Goal: Browse casually: Explore the website without a specific task or goal

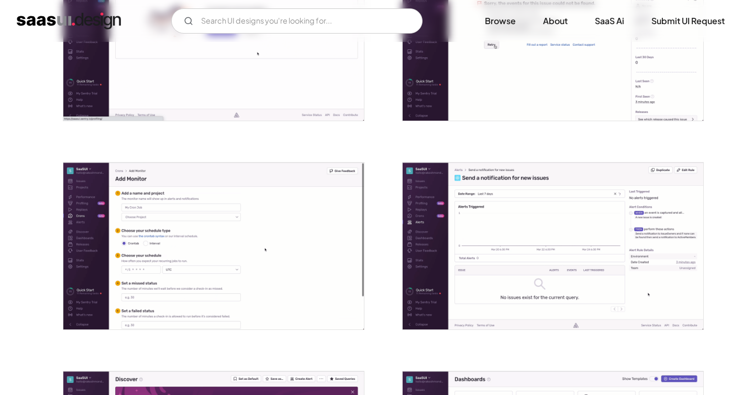
scroll to position [1550, 0]
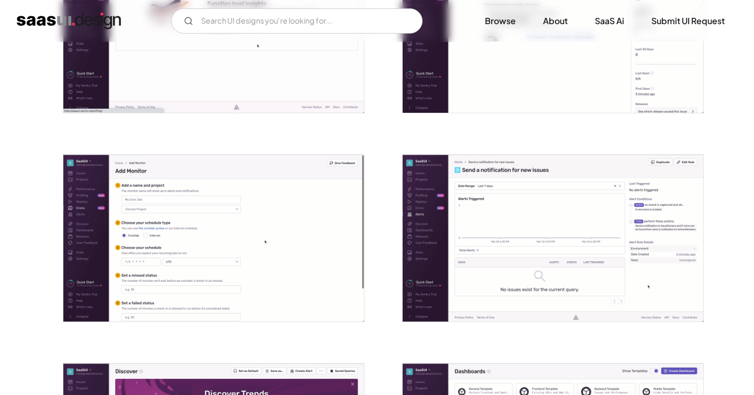
click at [526, 208] on img "open lightbox" at bounding box center [553, 238] width 301 height 167
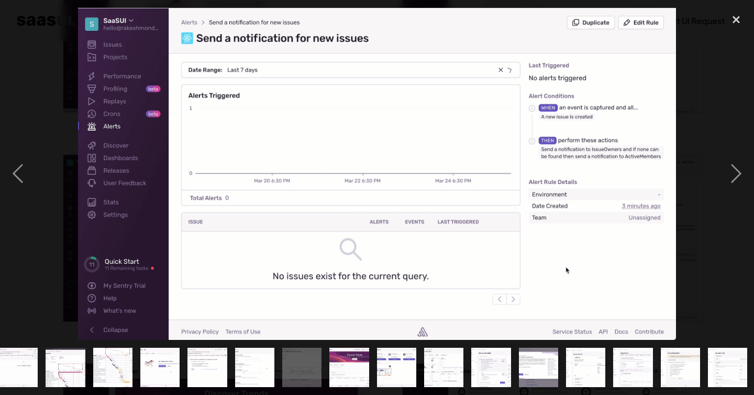
scroll to position [0, 436]
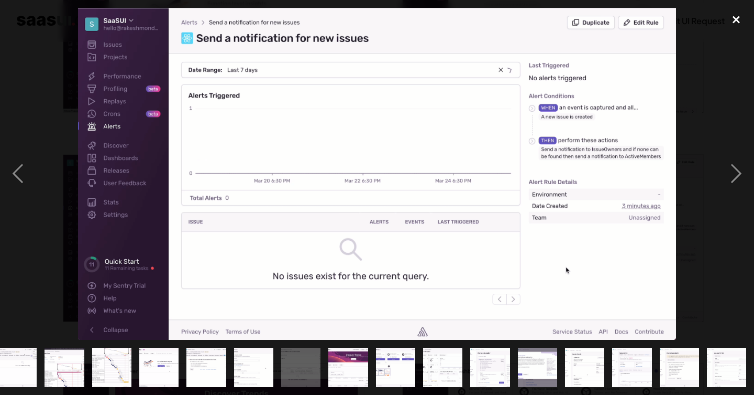
click at [733, 21] on div "close lightbox" at bounding box center [737, 19] width 36 height 23
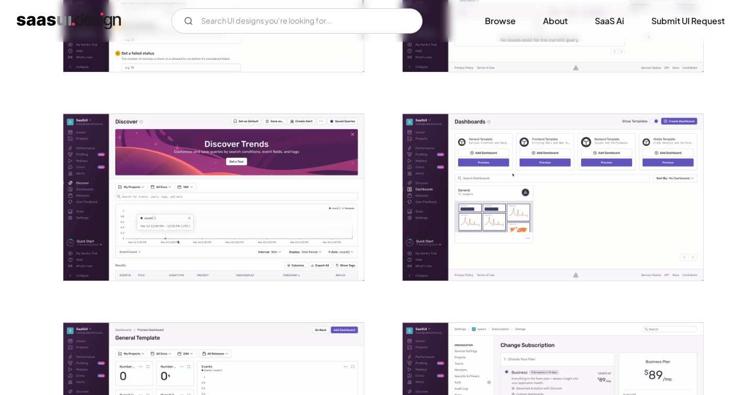
scroll to position [1809, 0]
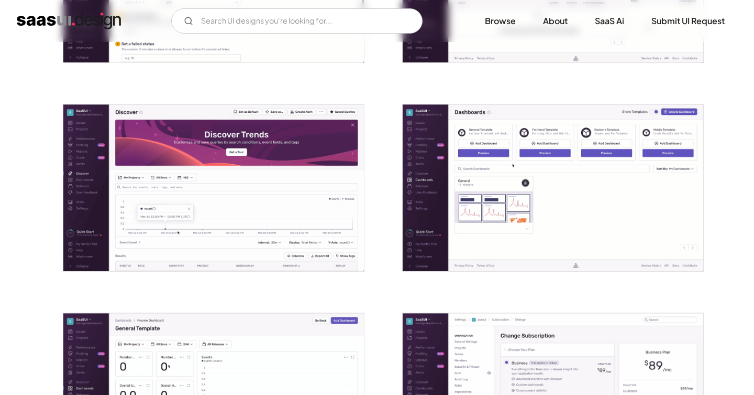
click at [349, 185] on img "open lightbox" at bounding box center [213, 187] width 301 height 167
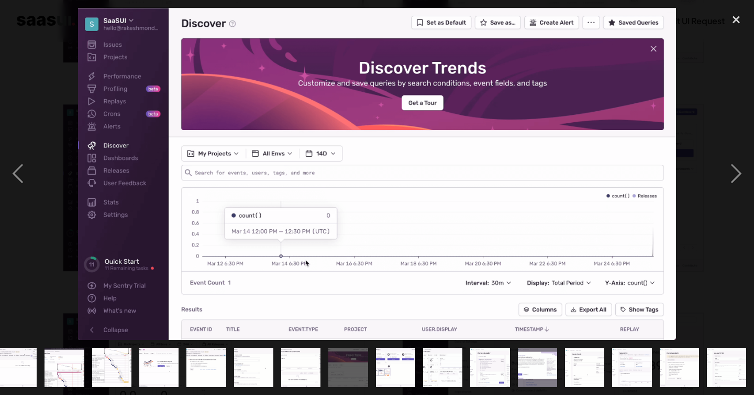
scroll to position [0, 436]
click at [736, 22] on div "close lightbox" at bounding box center [737, 19] width 36 height 23
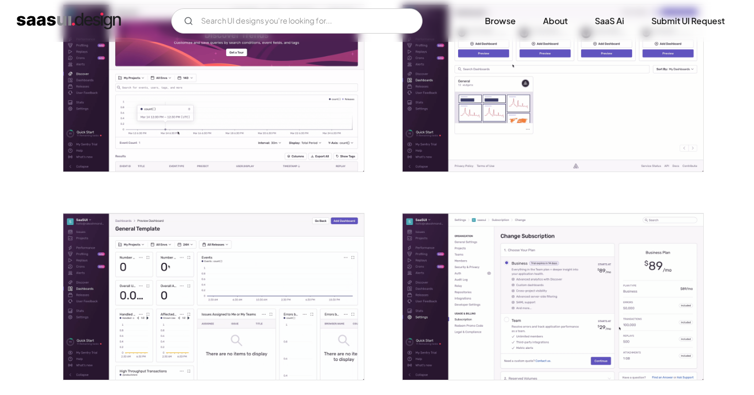
scroll to position [1921, 0]
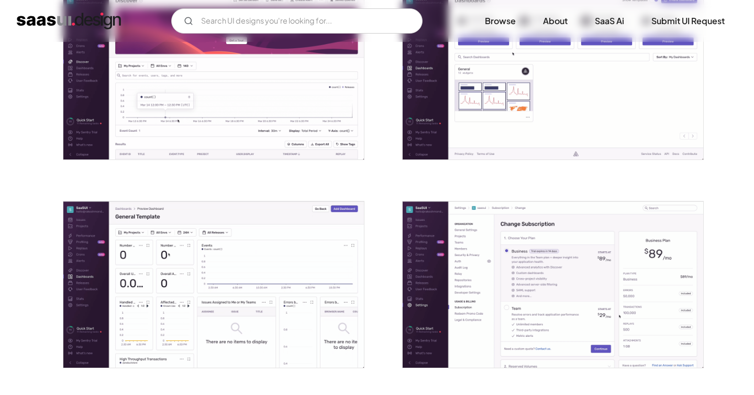
click at [549, 286] on img "open lightbox" at bounding box center [553, 284] width 301 height 167
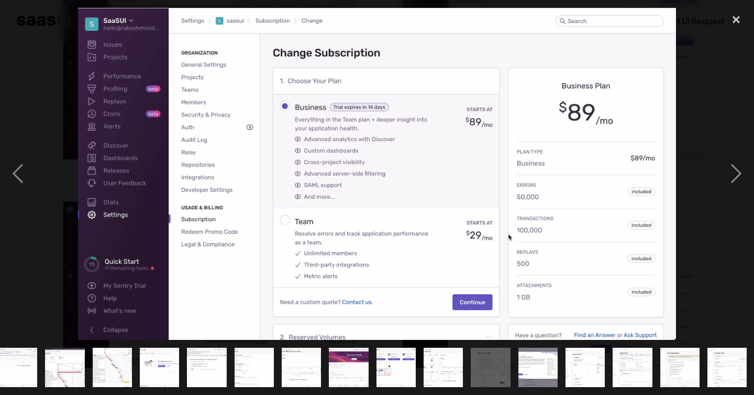
scroll to position [0, 436]
click at [735, 16] on div "close lightbox" at bounding box center [737, 19] width 36 height 23
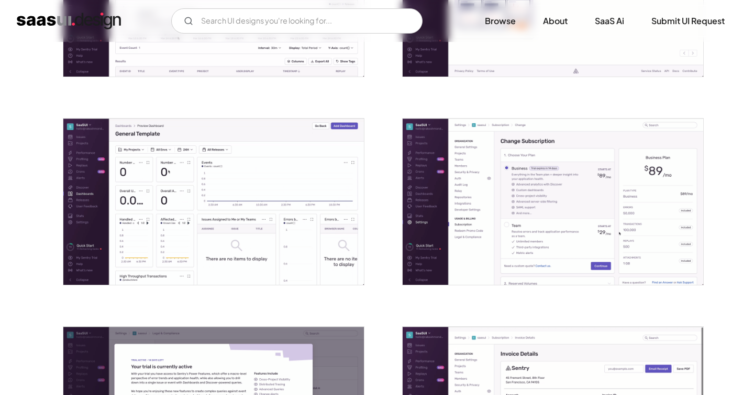
scroll to position [2005, 0]
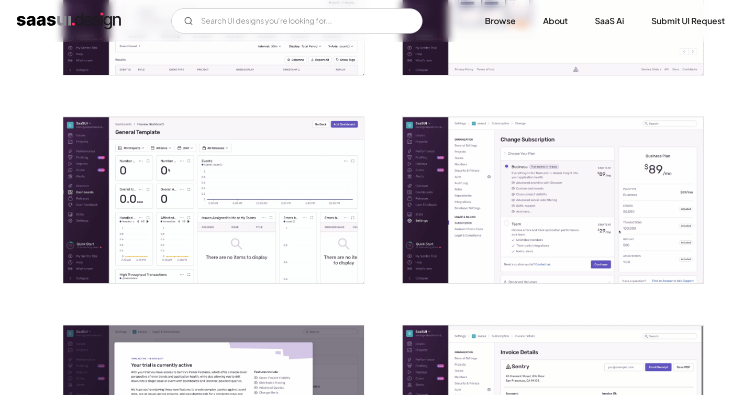
click at [295, 192] on img "open lightbox" at bounding box center [213, 200] width 301 height 167
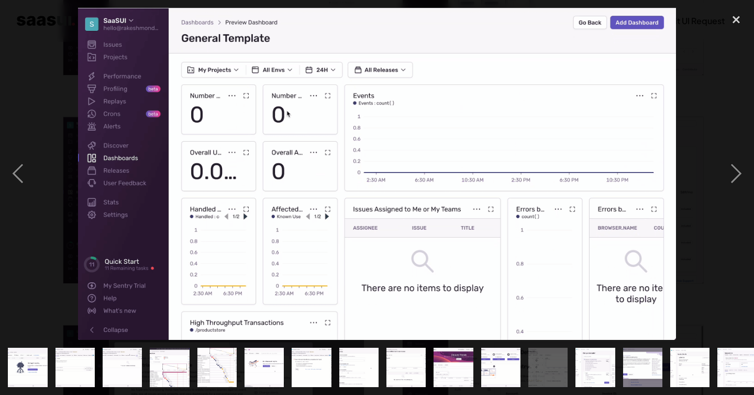
scroll to position [0, 436]
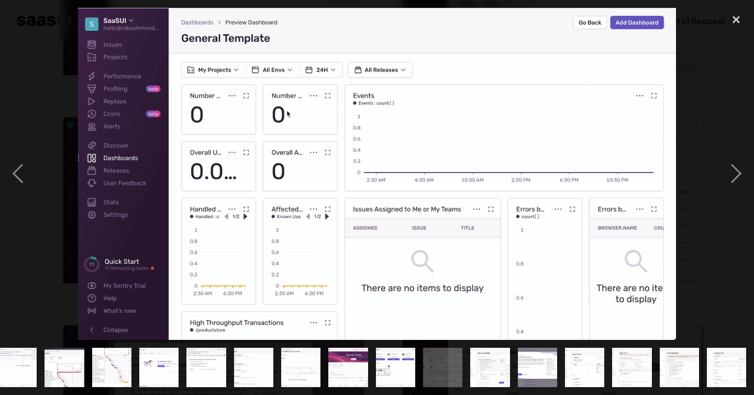
click at [716, 76] on div at bounding box center [377, 174] width 754 height 332
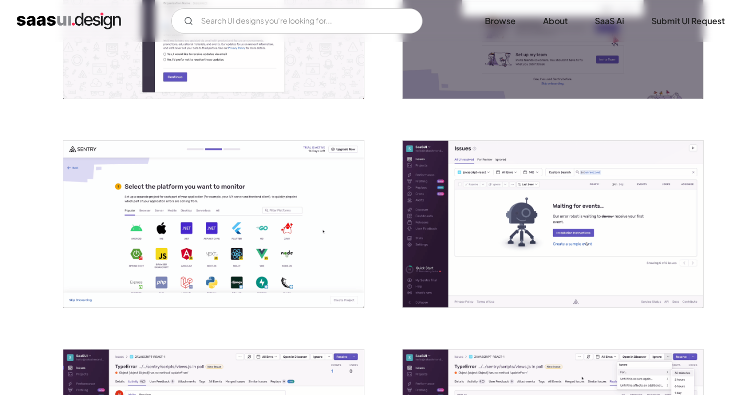
scroll to position [733, 0]
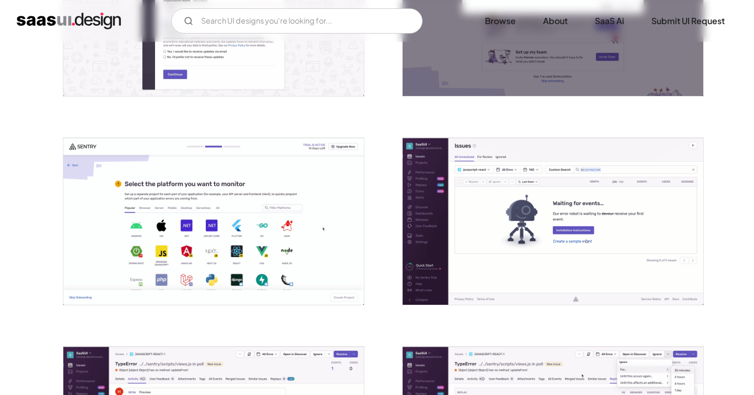
click at [484, 230] on img "open lightbox" at bounding box center [553, 221] width 301 height 167
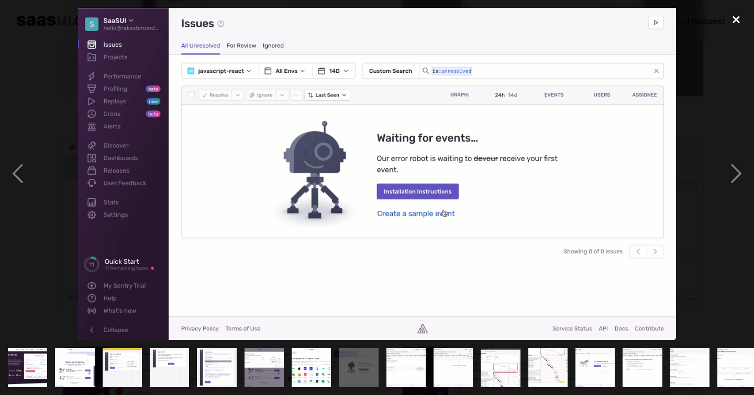
click at [739, 25] on div "close lightbox" at bounding box center [737, 19] width 36 height 23
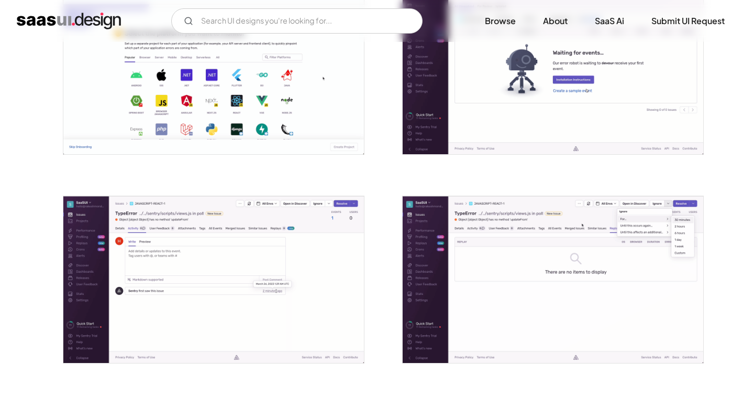
scroll to position [887, 0]
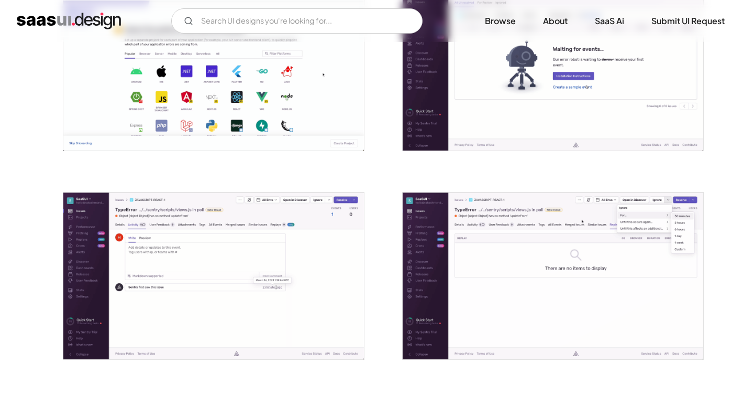
click at [563, 269] on img "open lightbox" at bounding box center [553, 275] width 301 height 167
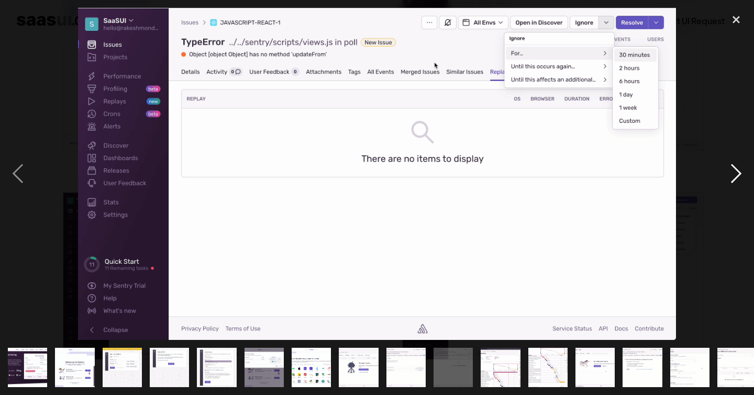
click at [732, 217] on div "next image" at bounding box center [737, 174] width 36 height 332
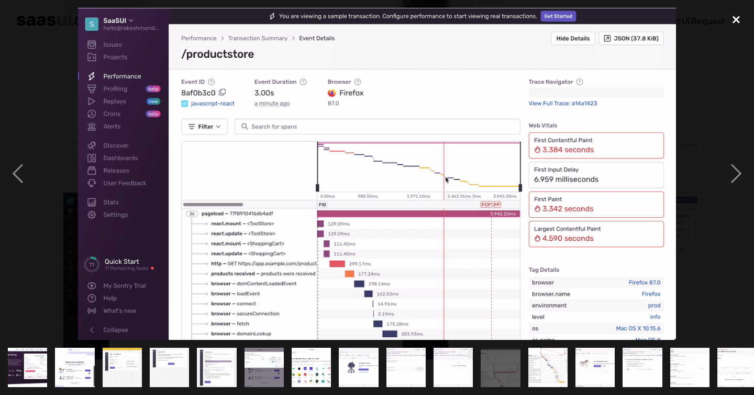
click at [735, 17] on div "close lightbox" at bounding box center [737, 19] width 36 height 23
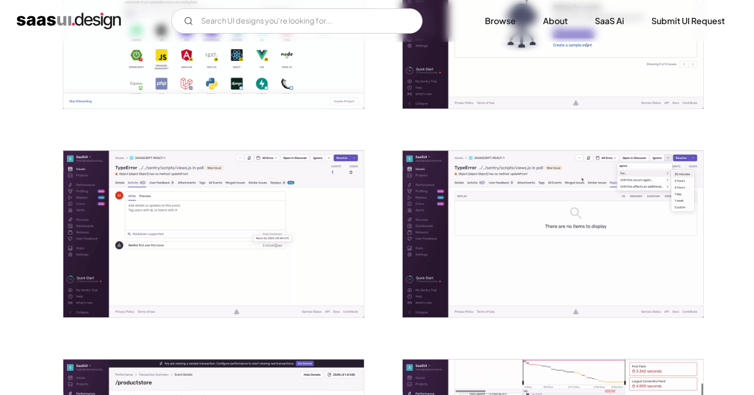
scroll to position [931, 0]
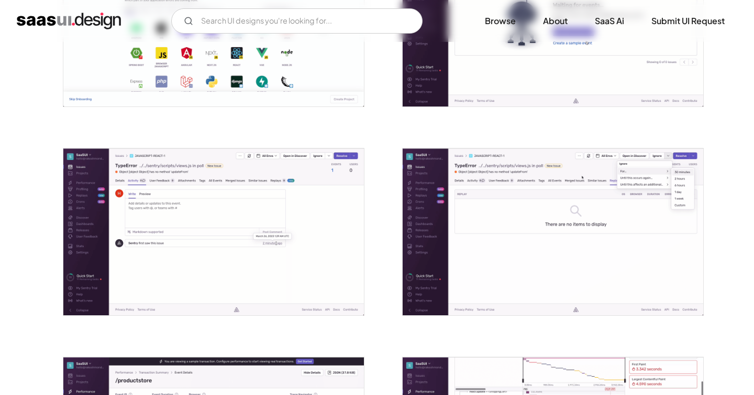
click at [279, 223] on img "open lightbox" at bounding box center [213, 231] width 301 height 167
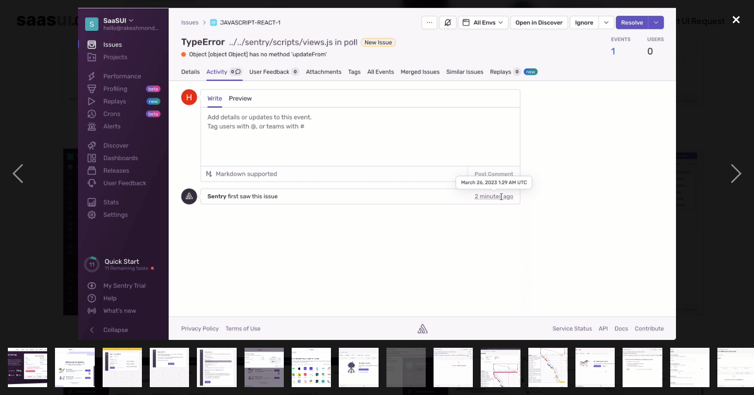
click at [736, 19] on div "close lightbox" at bounding box center [737, 19] width 36 height 23
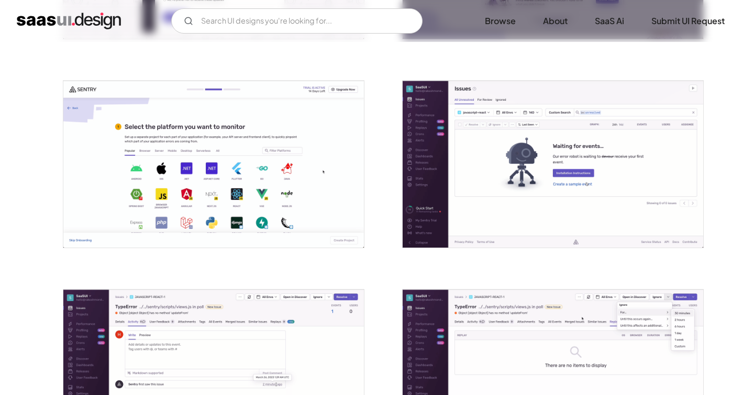
scroll to position [780, 0]
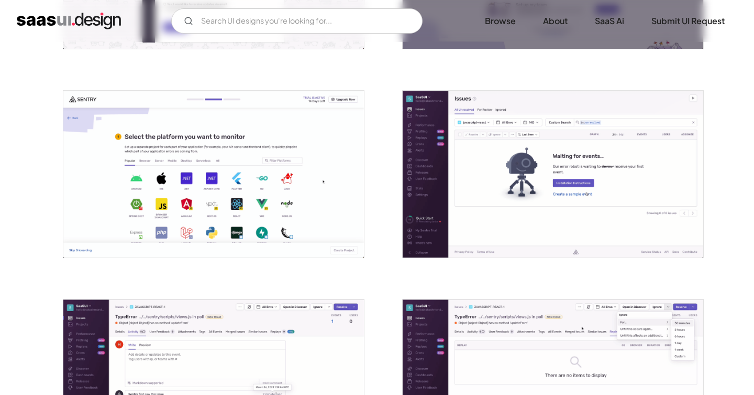
click at [542, 166] on img "open lightbox" at bounding box center [553, 174] width 301 height 167
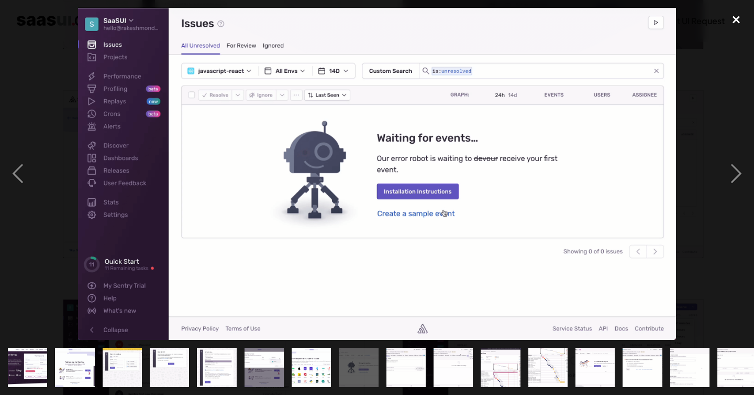
click at [731, 21] on div "close lightbox" at bounding box center [737, 19] width 36 height 23
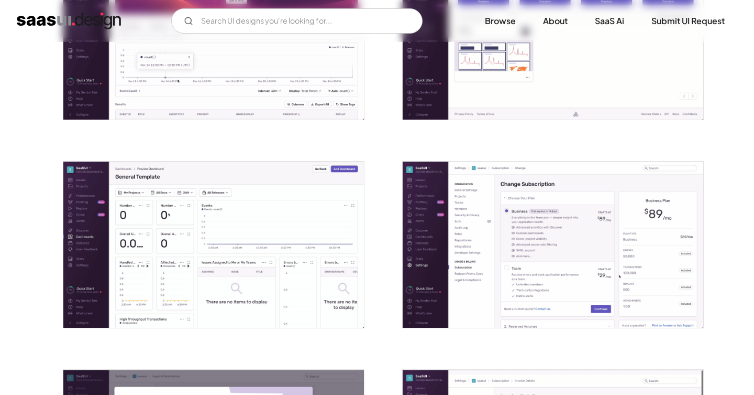
scroll to position [2024, 0]
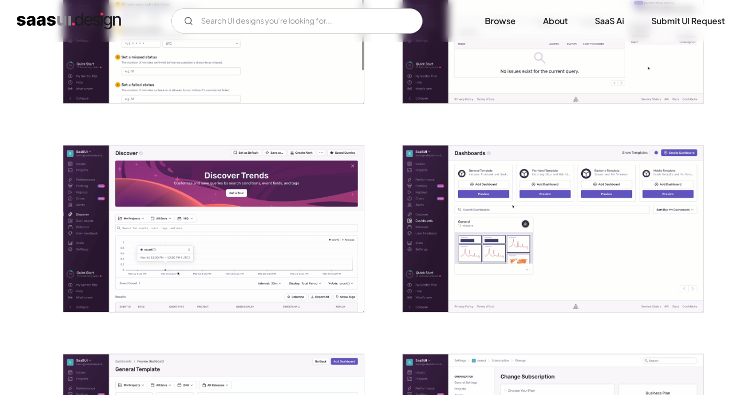
scroll to position [1766, 0]
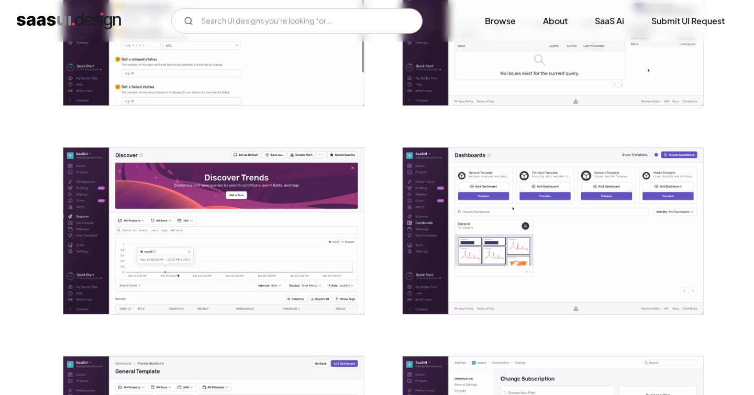
click at [483, 180] on img "open lightbox" at bounding box center [553, 230] width 301 height 167
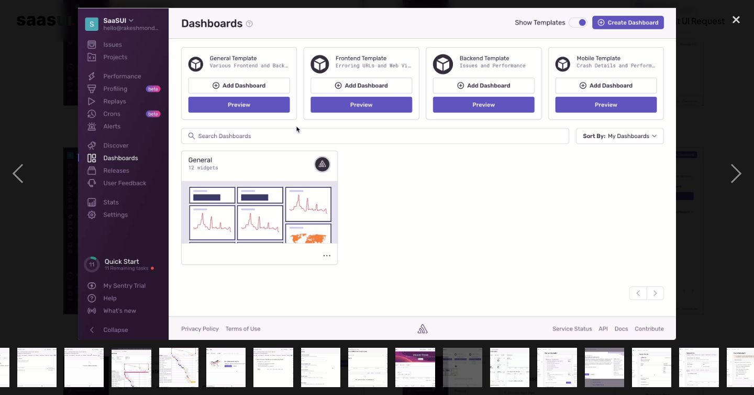
scroll to position [0, 436]
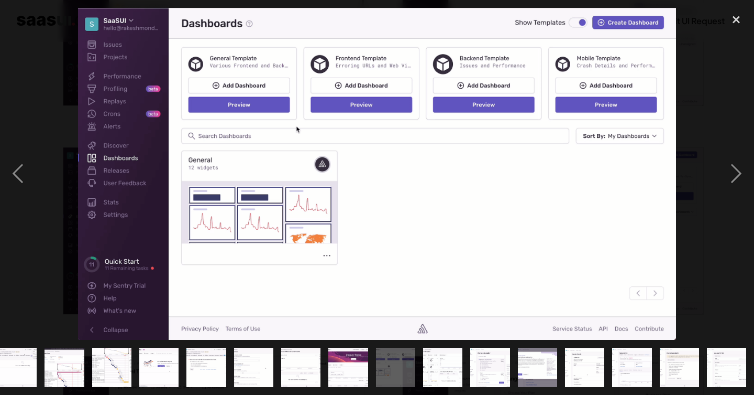
click at [711, 94] on div at bounding box center [377, 174] width 754 height 332
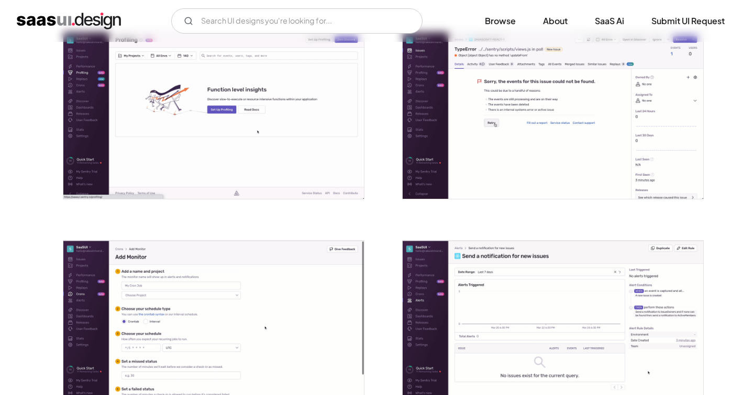
scroll to position [1466, 0]
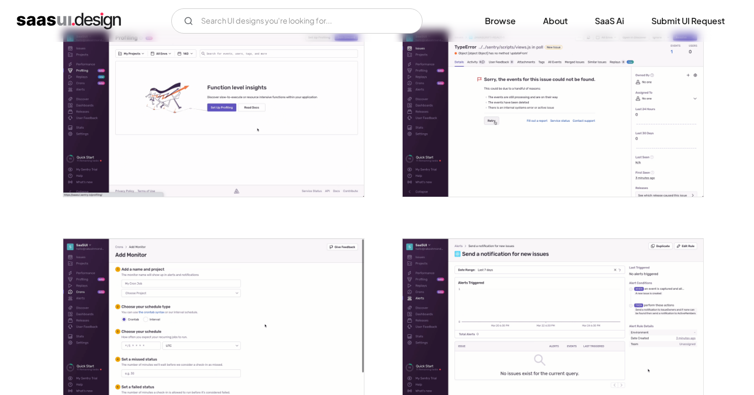
click at [532, 138] on img "open lightbox" at bounding box center [553, 113] width 301 height 167
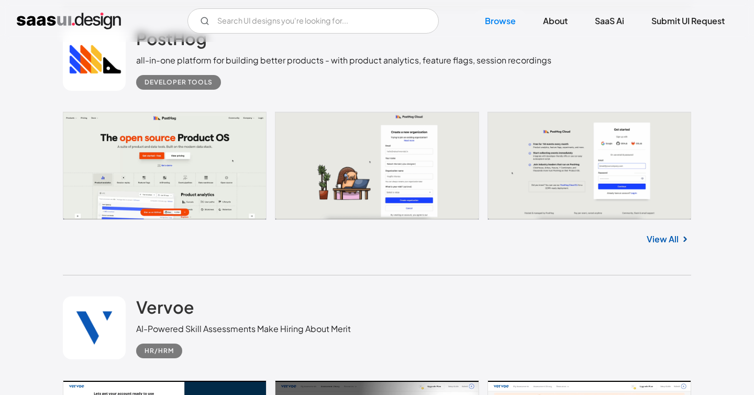
scroll to position [3669, 0]
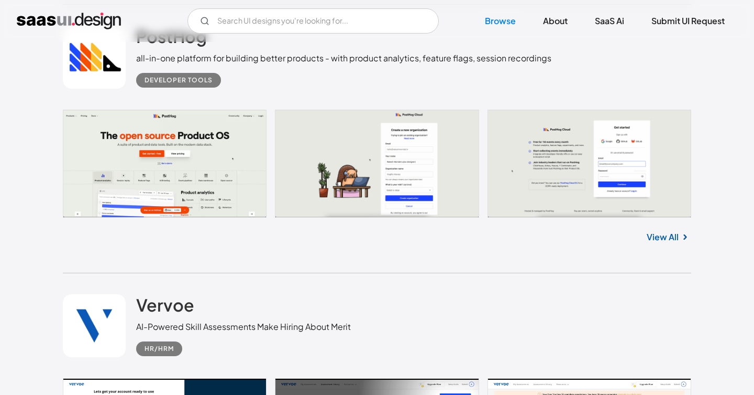
click at [557, 174] on link at bounding box center [377, 162] width 629 height 107
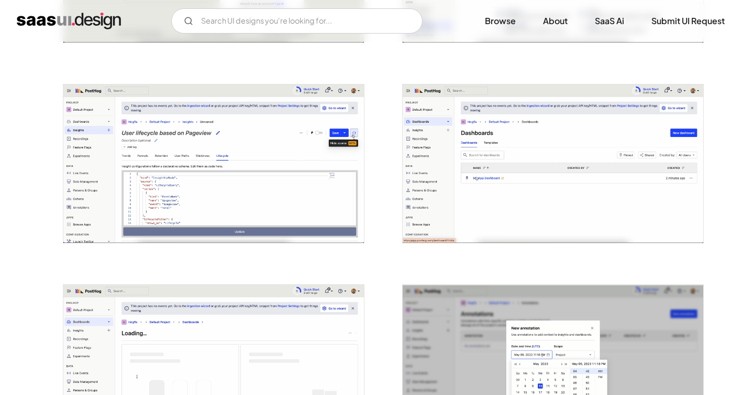
scroll to position [558, 0]
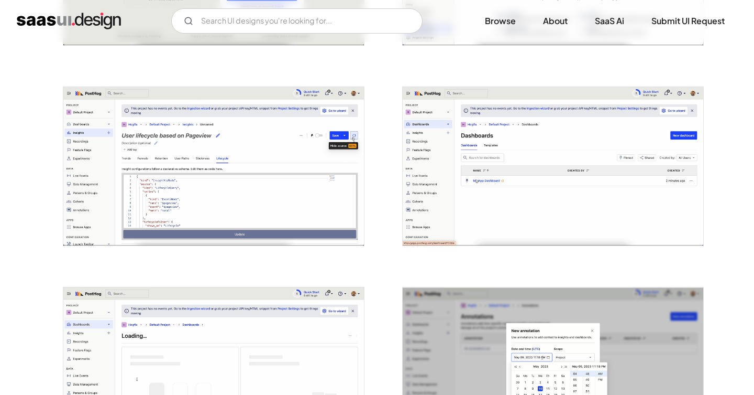
click at [509, 166] on img "open lightbox" at bounding box center [553, 166] width 301 height 158
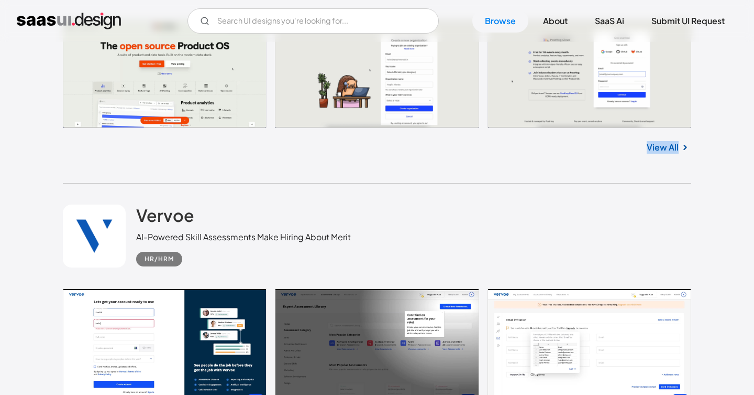
scroll to position [3761, 0]
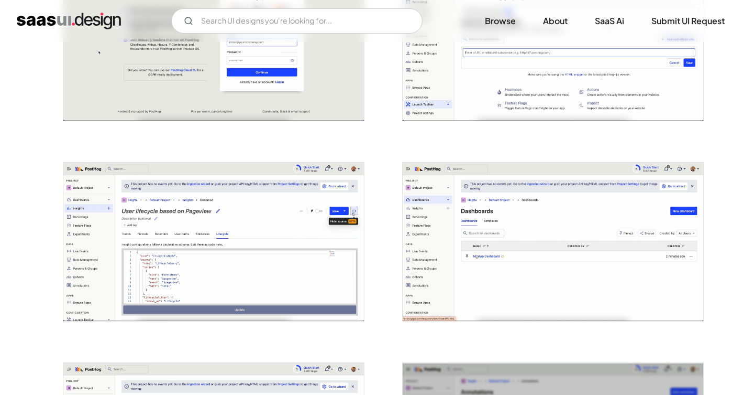
scroll to position [484, 0]
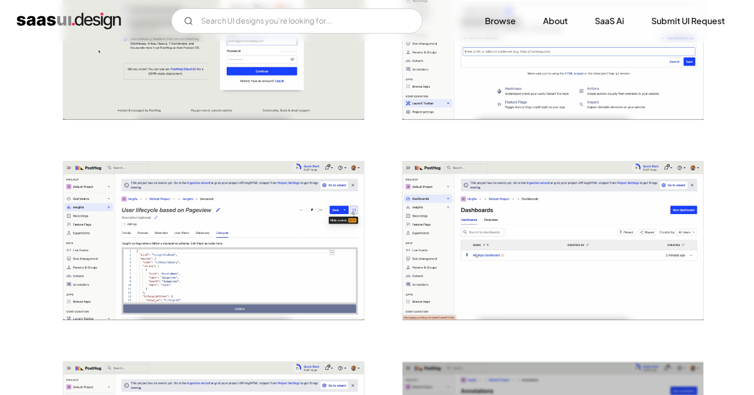
click at [508, 228] on img "open lightbox" at bounding box center [553, 240] width 301 height 158
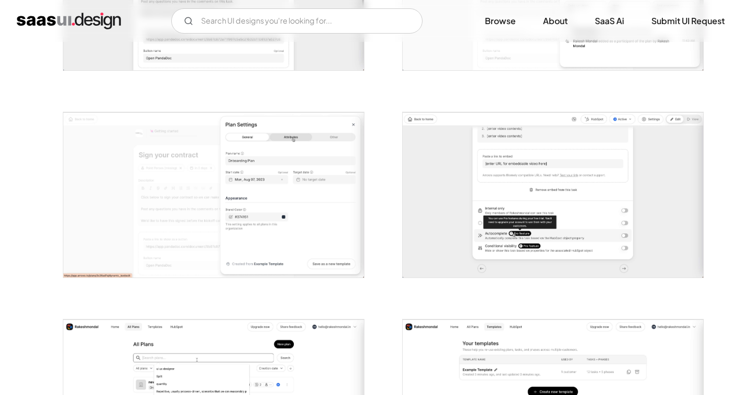
scroll to position [1382, 0]
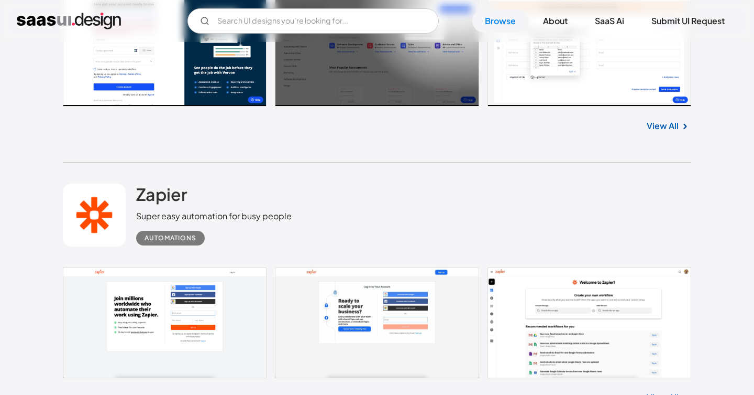
scroll to position [4064, 0]
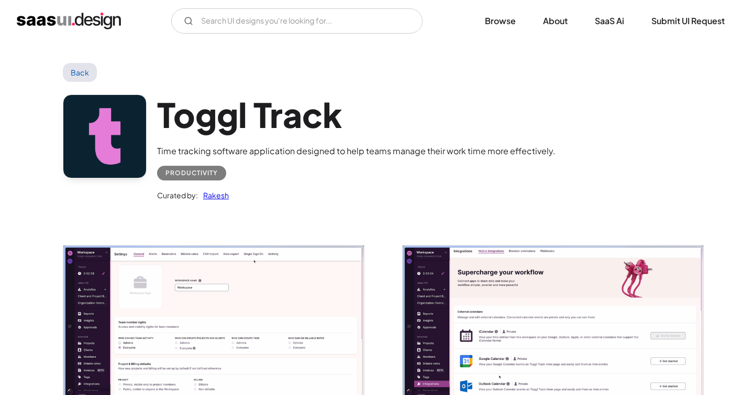
click at [484, 290] on img "open lightbox" at bounding box center [553, 333] width 301 height 177
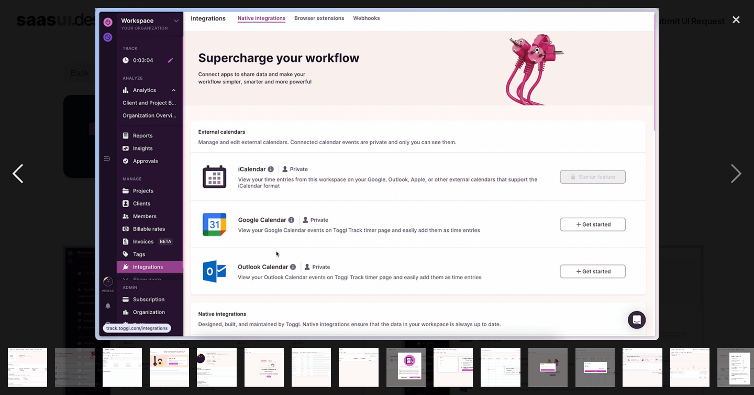
click at [27, 166] on div "previous image" at bounding box center [18, 174] width 36 height 332
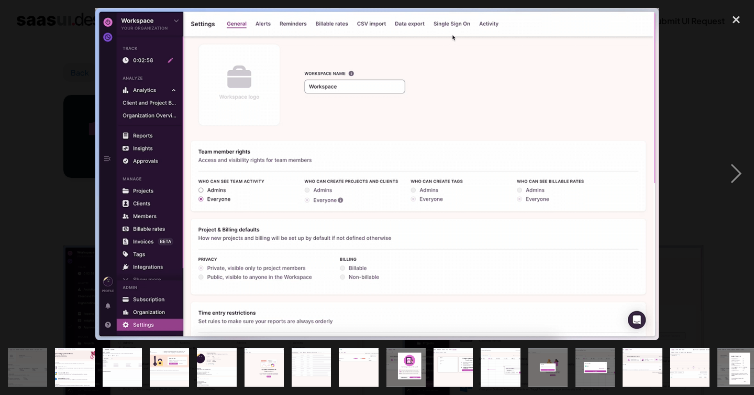
click at [20, 167] on div "previous image" at bounding box center [18, 174] width 36 height 332
click at [20, 166] on div "previous image" at bounding box center [18, 174] width 36 height 332
click at [29, 18] on div "previous image" at bounding box center [18, 174] width 36 height 332
click at [742, 23] on div "close lightbox" at bounding box center [737, 19] width 36 height 23
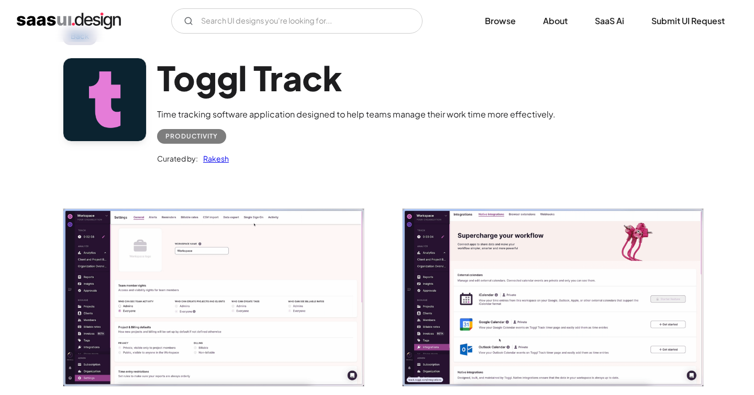
scroll to position [38, 0]
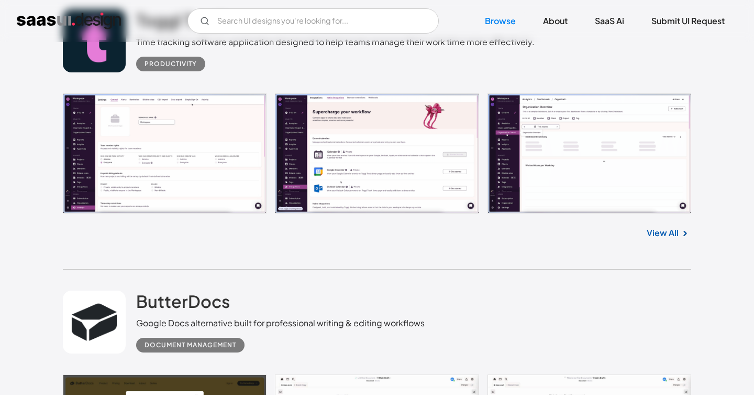
scroll to position [5047, 0]
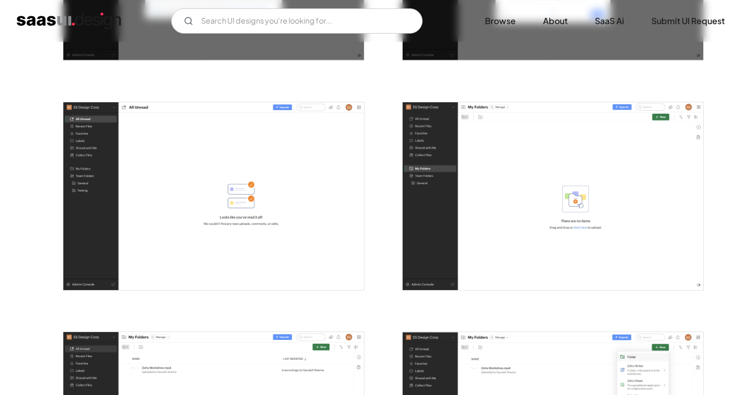
scroll to position [834, 0]
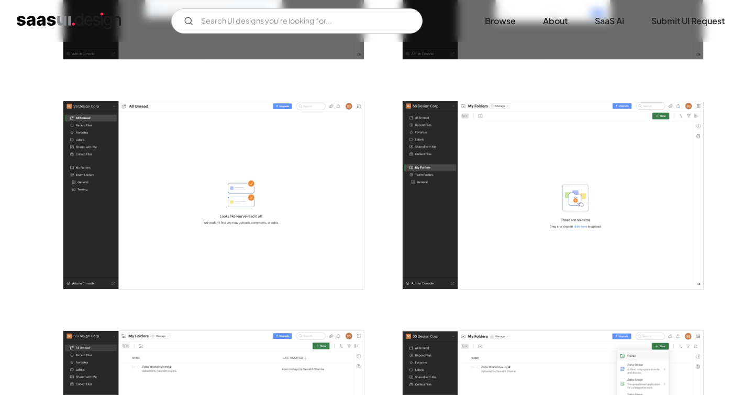
click at [271, 193] on img "open lightbox" at bounding box center [213, 195] width 301 height 188
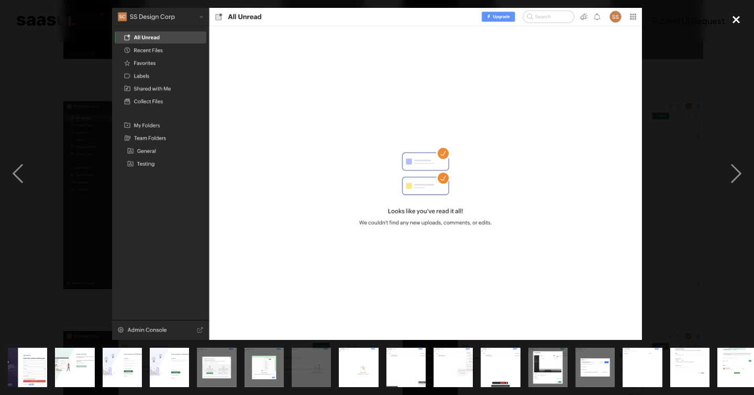
click at [739, 19] on div "close lightbox" at bounding box center [737, 19] width 36 height 23
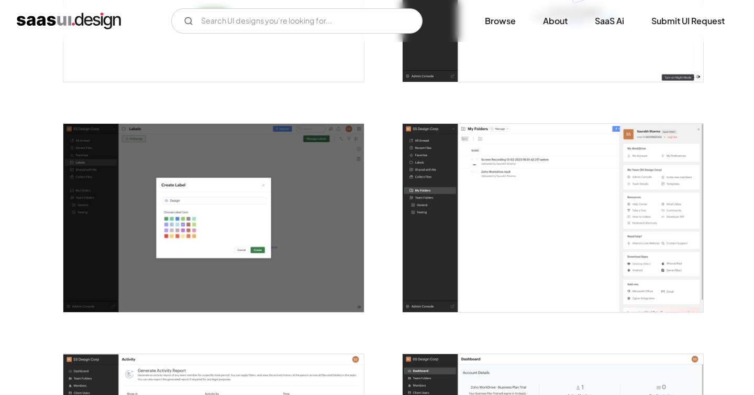
scroll to position [2192, 0]
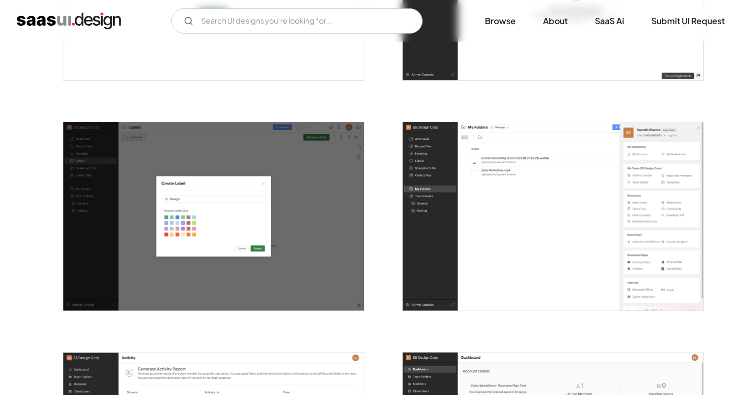
click at [542, 247] on img "open lightbox" at bounding box center [553, 216] width 301 height 188
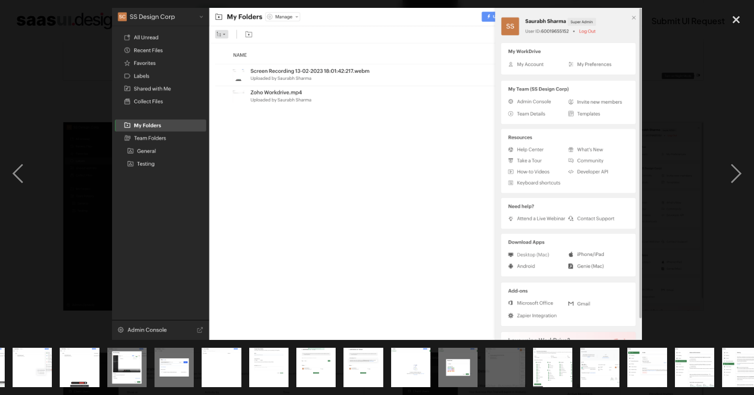
scroll to position [0, 436]
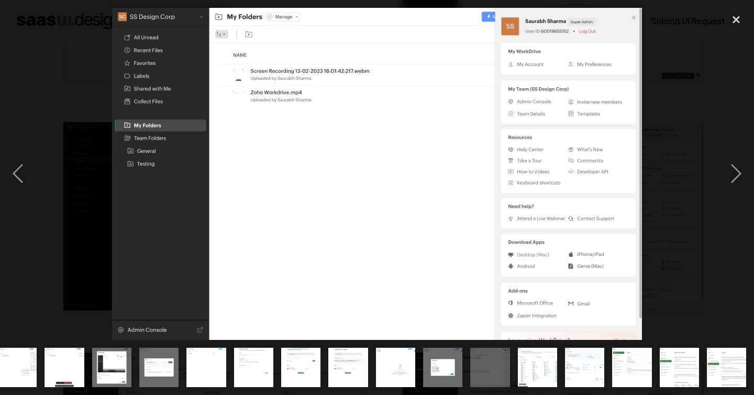
click at [43, 41] on div at bounding box center [377, 174] width 754 height 332
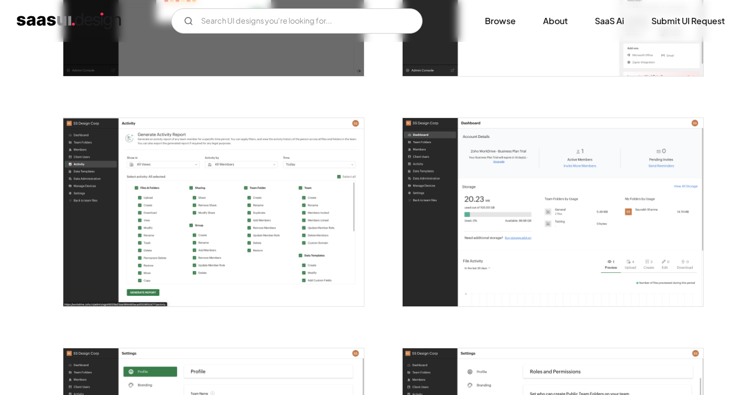
scroll to position [2424, 0]
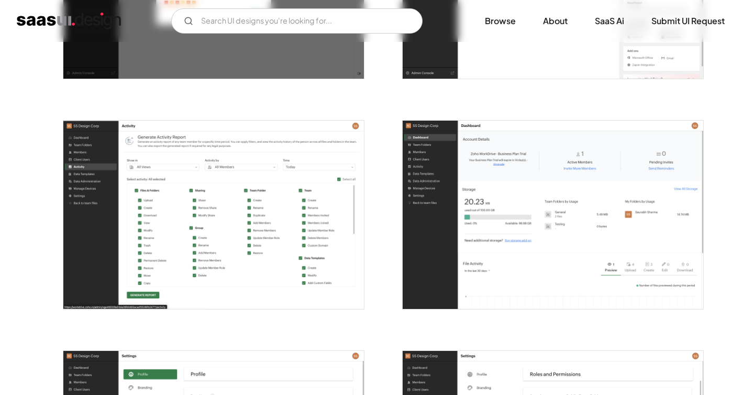
click at [231, 210] on img "open lightbox" at bounding box center [213, 214] width 301 height 188
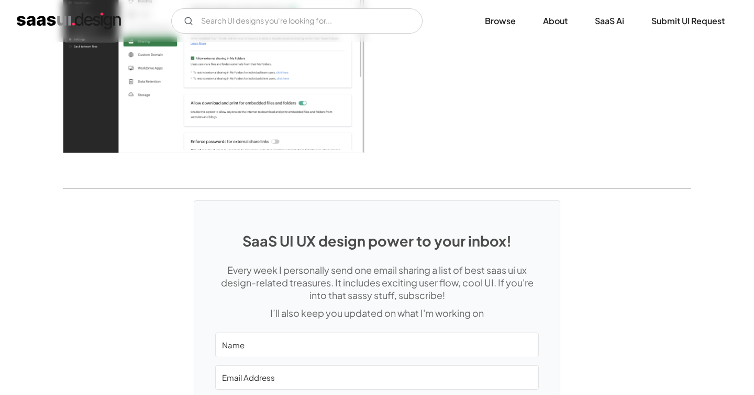
scroll to position [3048, 0]
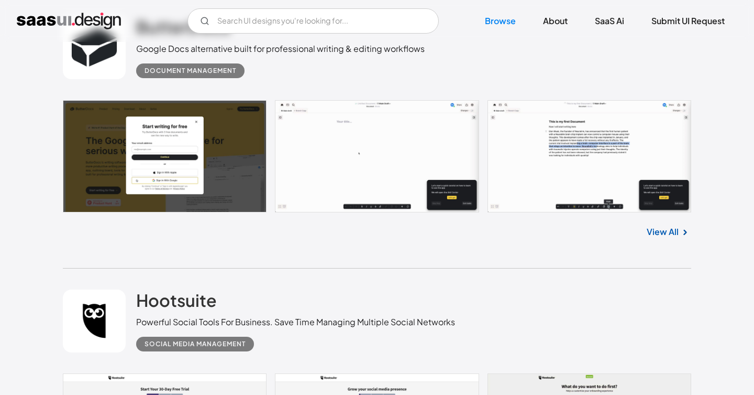
scroll to position [5324, 0]
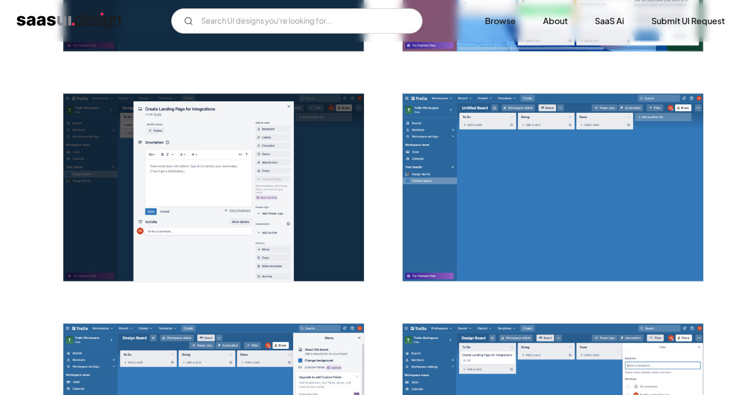
scroll to position [830, 0]
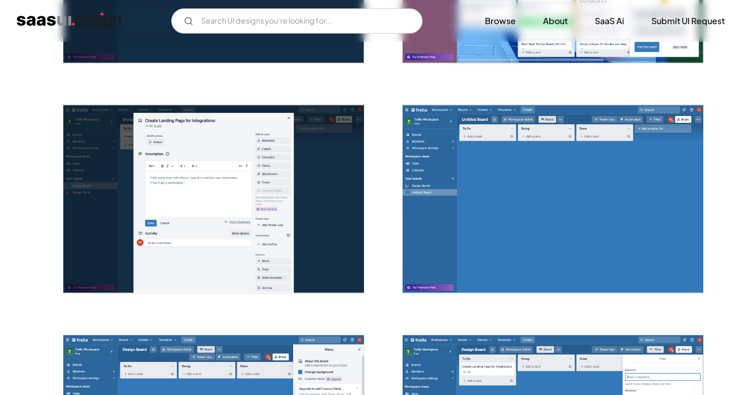
click at [466, 221] on img "open lightbox" at bounding box center [553, 199] width 301 height 188
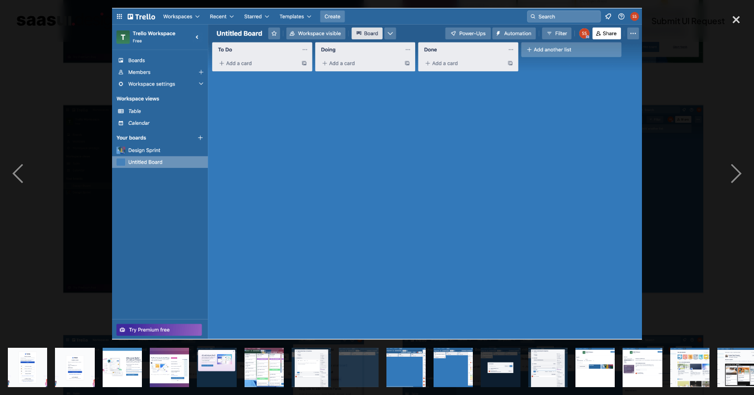
click at [90, 40] on div at bounding box center [377, 174] width 754 height 332
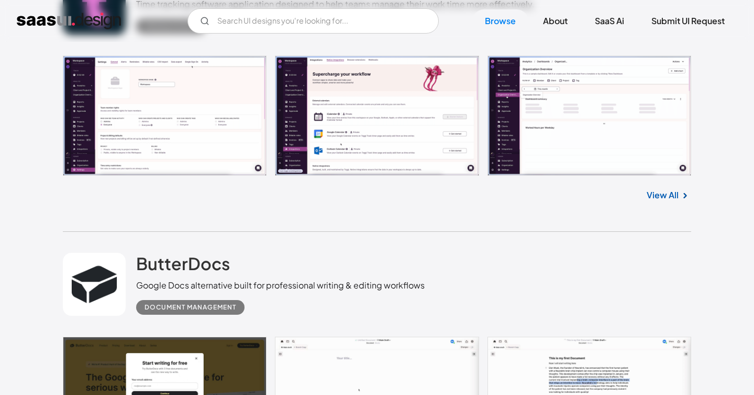
scroll to position [5070, 0]
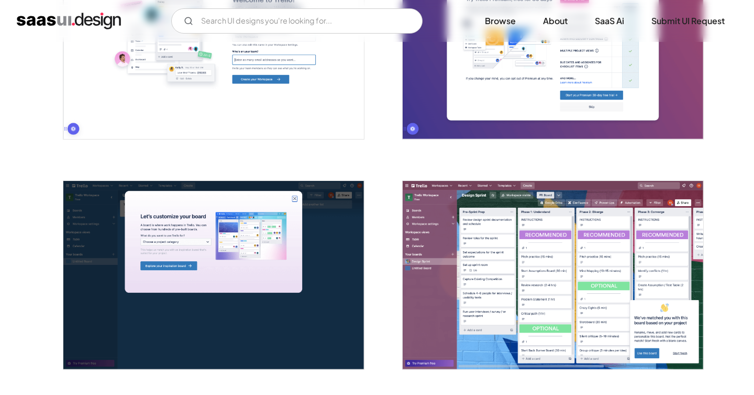
scroll to position [525, 0]
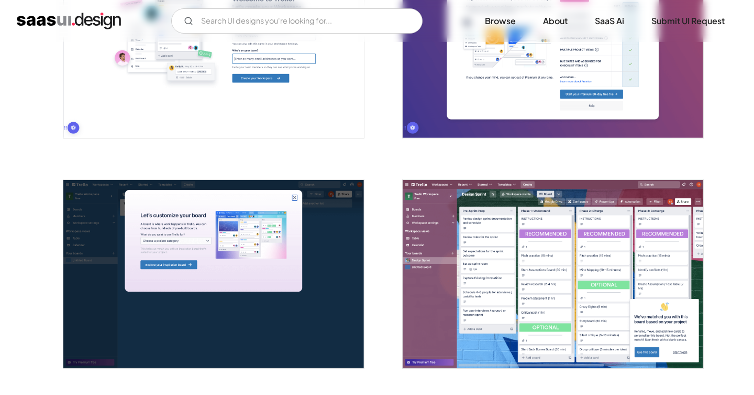
click at [445, 219] on img "open lightbox" at bounding box center [553, 274] width 301 height 188
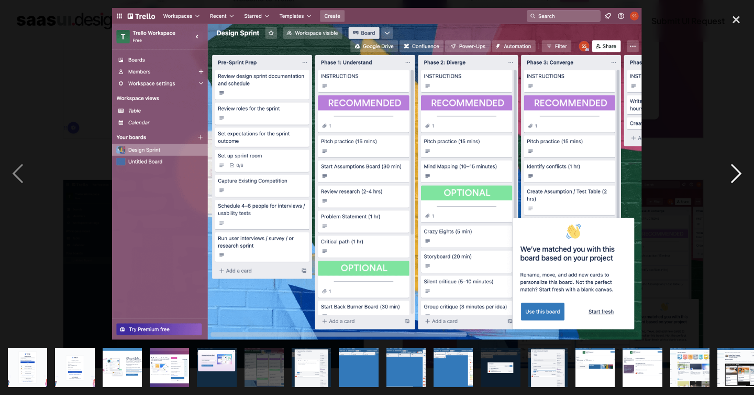
click at [735, 176] on div "next image" at bounding box center [737, 174] width 36 height 332
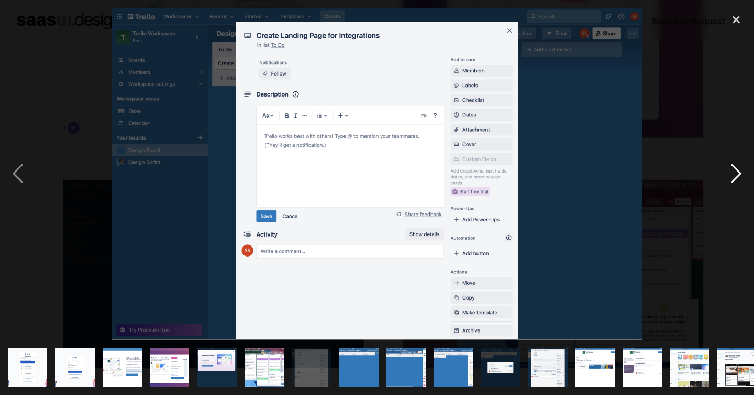
click at [735, 176] on div "next image" at bounding box center [737, 174] width 36 height 332
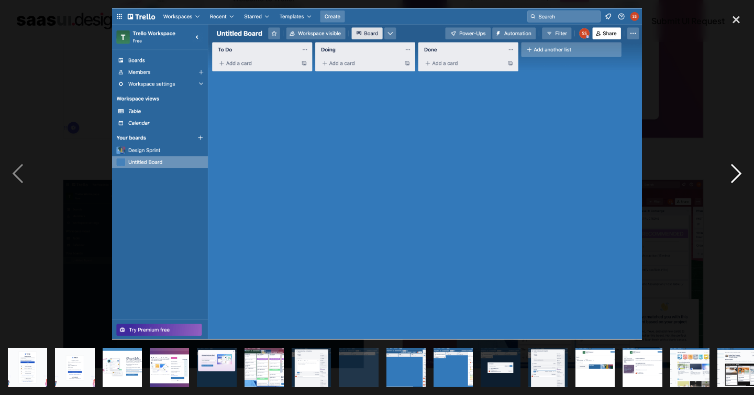
click at [735, 174] on div "next image" at bounding box center [737, 174] width 36 height 332
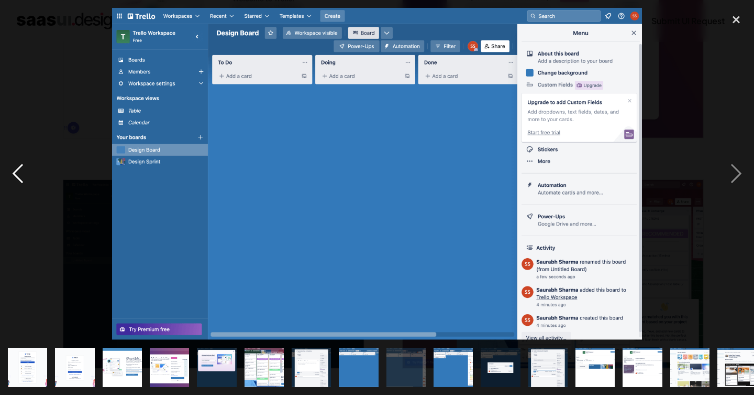
click at [14, 172] on div "previous image" at bounding box center [18, 174] width 36 height 332
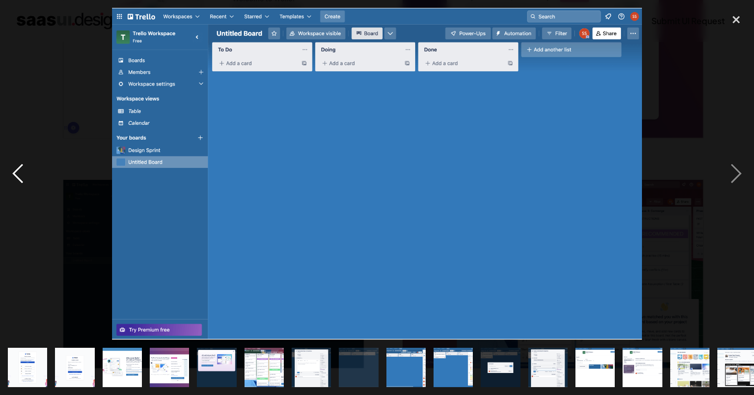
click at [14, 172] on div "previous image" at bounding box center [18, 174] width 36 height 332
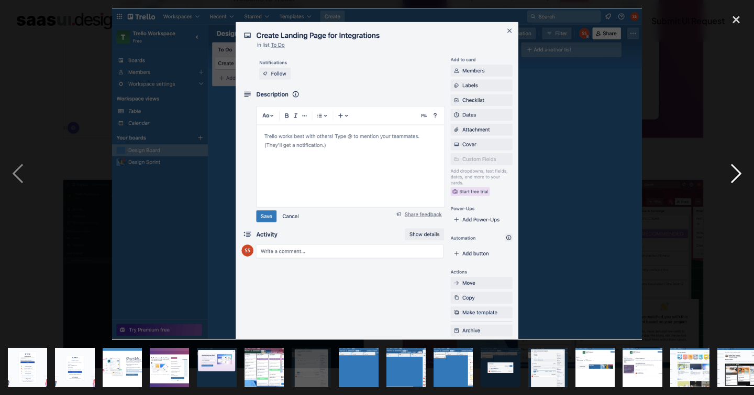
click at [738, 180] on div "next image" at bounding box center [737, 174] width 36 height 332
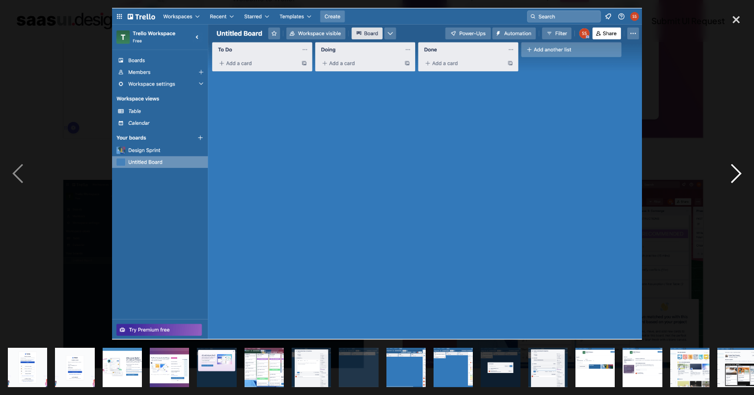
click at [738, 180] on div "next image" at bounding box center [737, 174] width 36 height 332
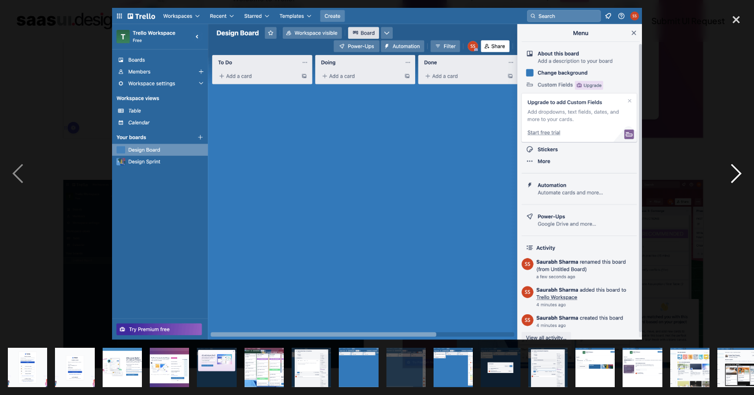
click at [738, 180] on div "next image" at bounding box center [737, 174] width 36 height 332
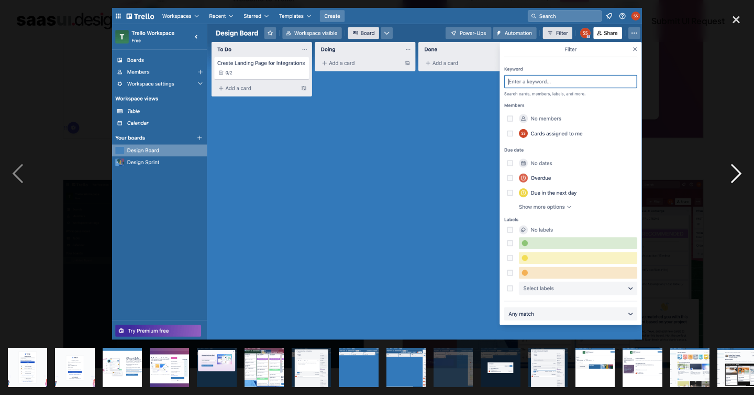
click at [738, 180] on div "next image" at bounding box center [737, 174] width 36 height 332
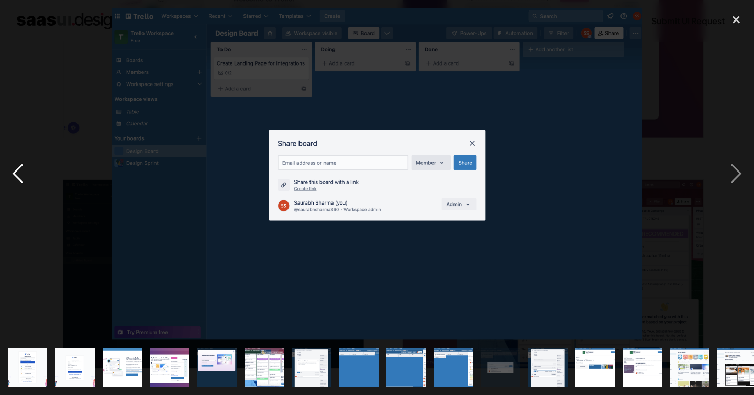
click at [24, 171] on div "previous image" at bounding box center [18, 174] width 36 height 332
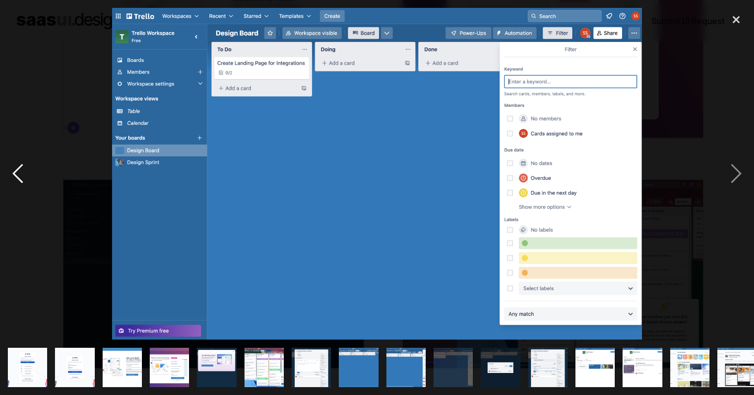
click at [20, 171] on div "previous image" at bounding box center [18, 174] width 36 height 332
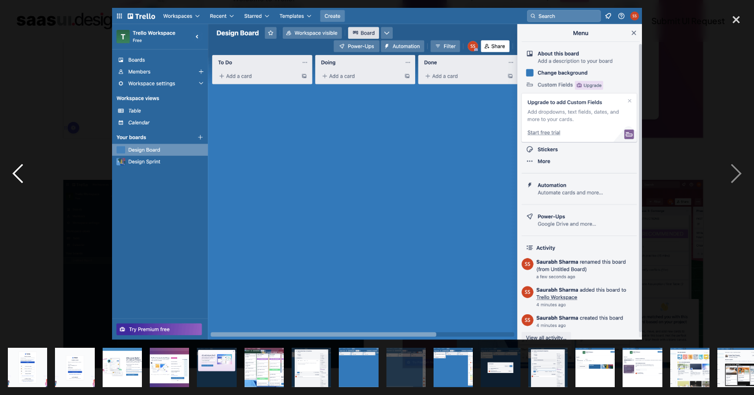
click at [20, 171] on div "previous image" at bounding box center [18, 174] width 36 height 332
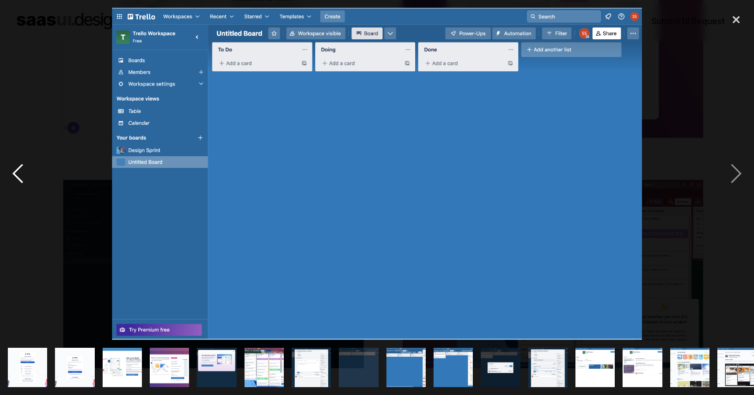
click at [20, 171] on div "previous image" at bounding box center [18, 174] width 36 height 332
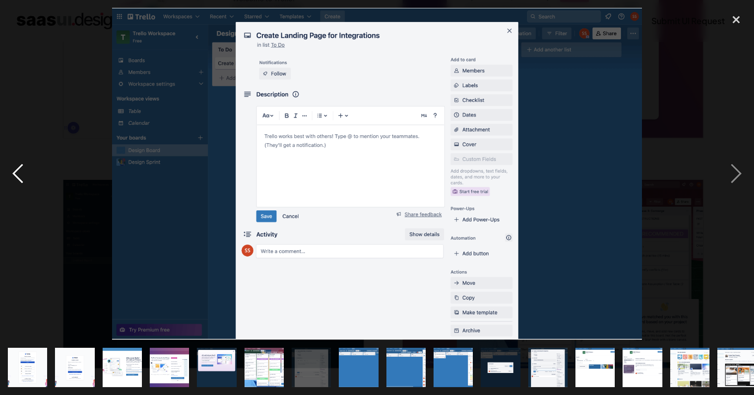
click at [20, 171] on div "previous image" at bounding box center [18, 174] width 36 height 332
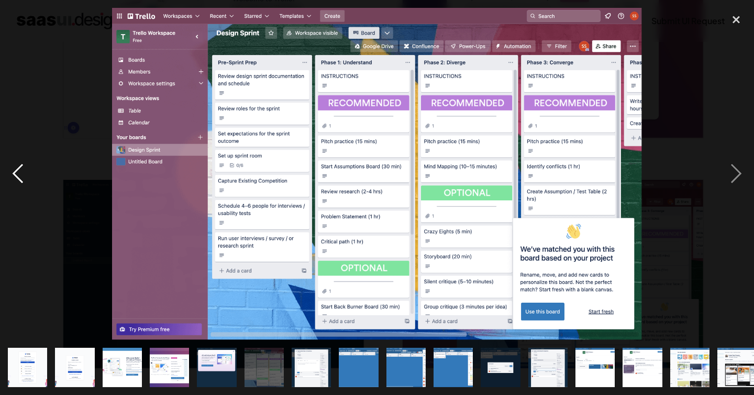
click at [20, 170] on div "previous image" at bounding box center [18, 174] width 36 height 332
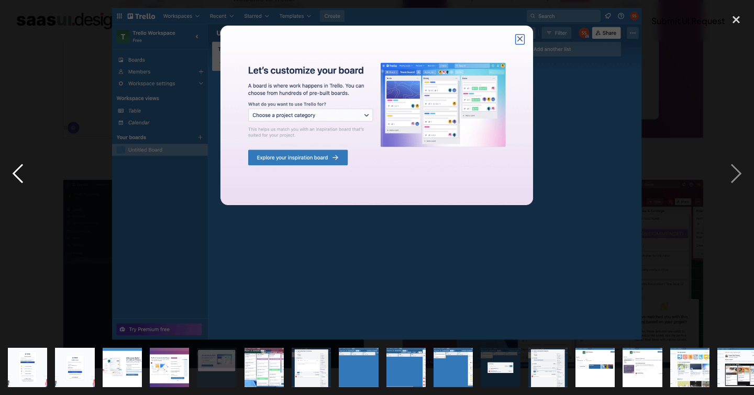
click at [20, 170] on div "previous image" at bounding box center [18, 174] width 36 height 332
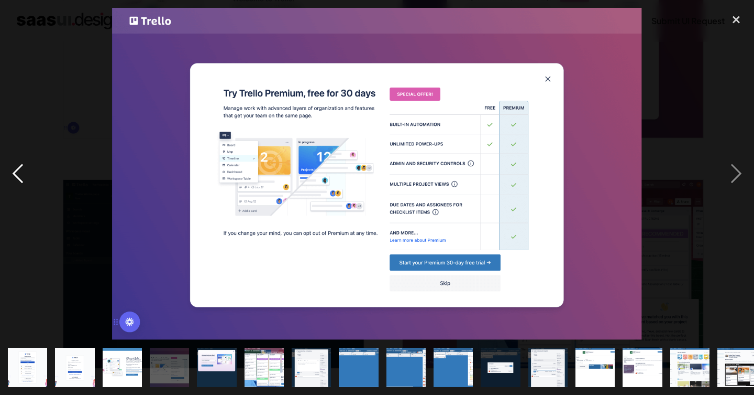
click at [20, 170] on div "previous image" at bounding box center [18, 174] width 36 height 332
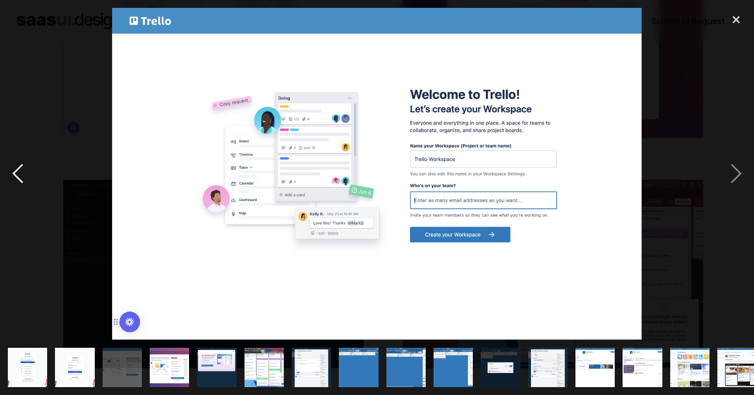
click at [20, 170] on div "previous image" at bounding box center [18, 174] width 36 height 332
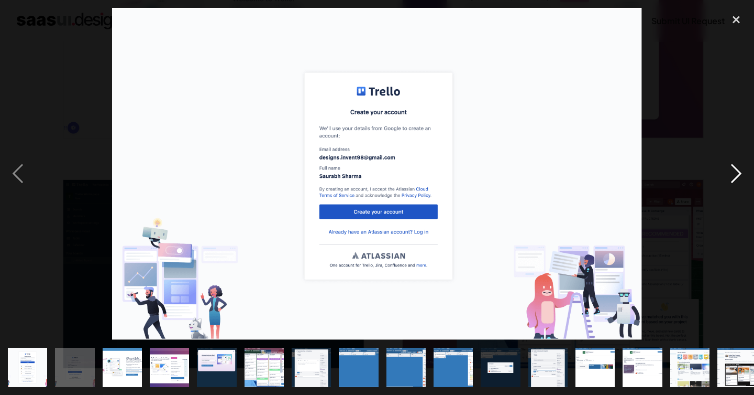
click at [737, 174] on div "next image" at bounding box center [737, 174] width 36 height 332
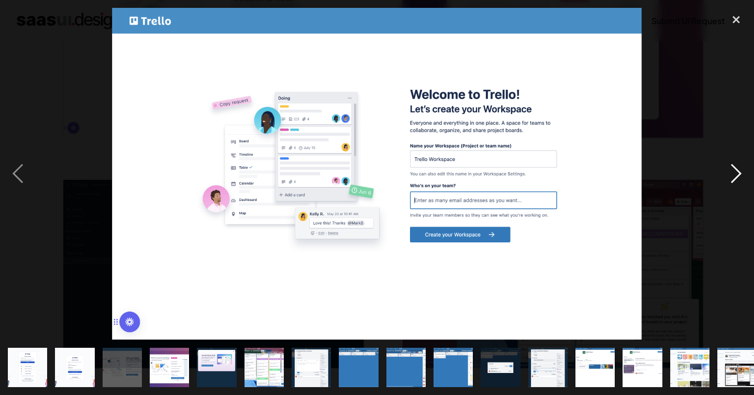
click at [737, 174] on div "next image" at bounding box center [737, 174] width 36 height 332
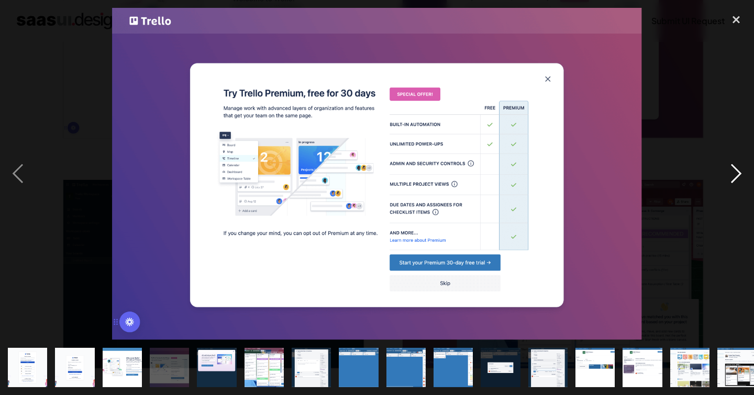
click at [737, 174] on div "next image" at bounding box center [737, 174] width 36 height 332
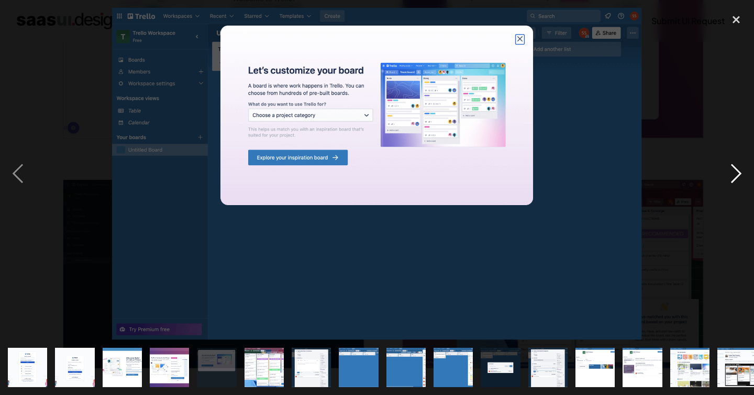
click at [737, 174] on div "next image" at bounding box center [737, 174] width 36 height 332
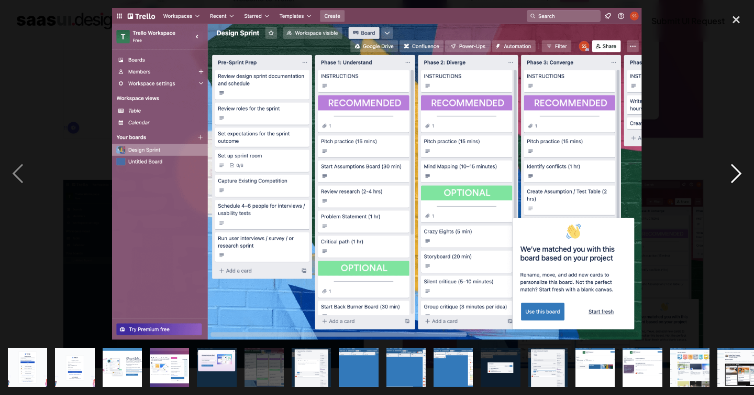
click at [737, 174] on div "next image" at bounding box center [737, 174] width 36 height 332
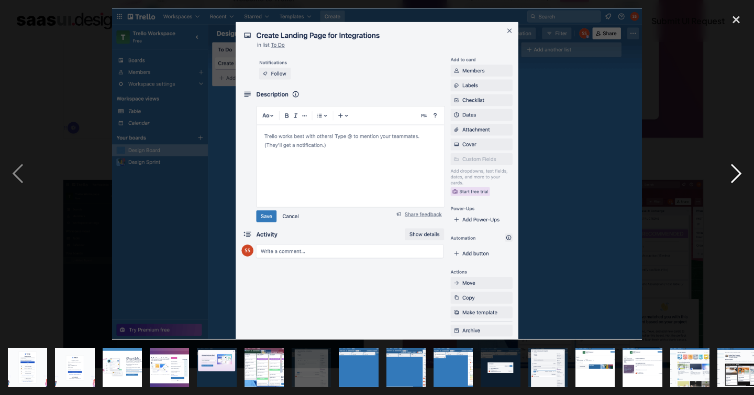
click at [737, 174] on div "next image" at bounding box center [737, 174] width 36 height 332
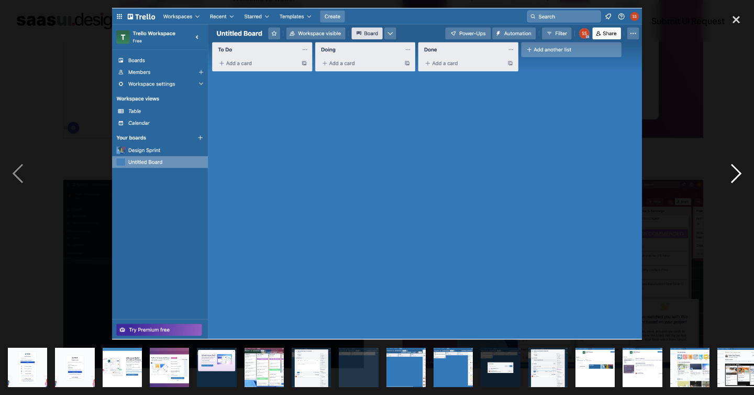
click at [737, 174] on div "next image" at bounding box center [737, 174] width 36 height 332
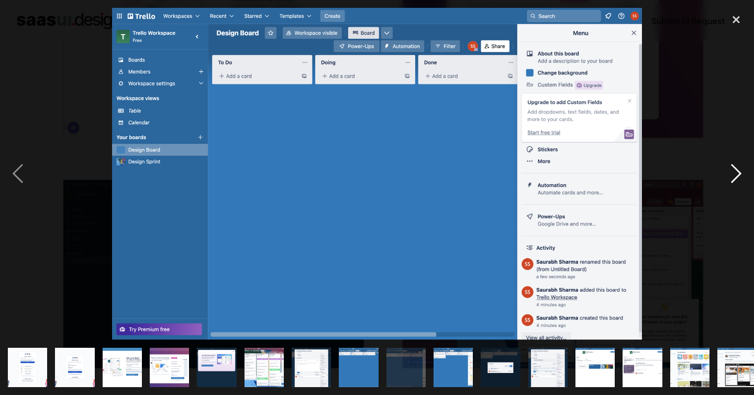
click at [737, 174] on div "next image" at bounding box center [737, 174] width 36 height 332
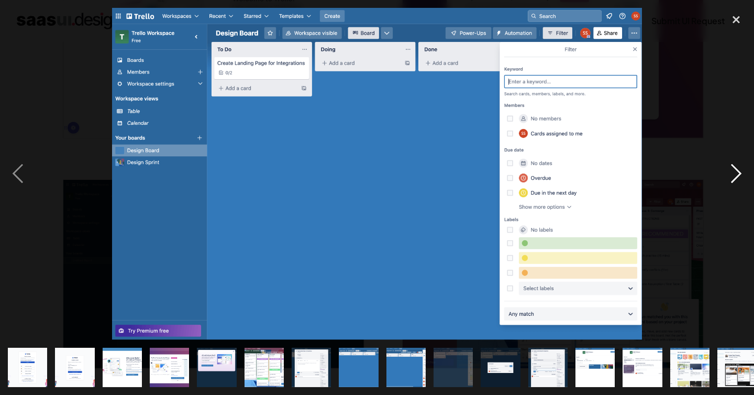
click at [737, 174] on div "next image" at bounding box center [737, 174] width 36 height 332
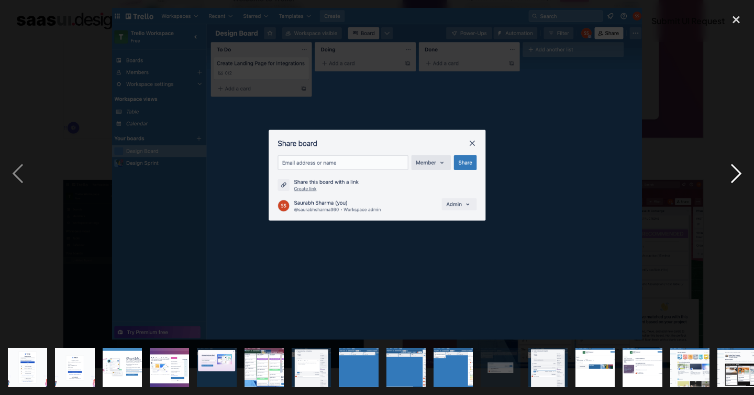
click at [737, 174] on div "next image" at bounding box center [737, 174] width 36 height 332
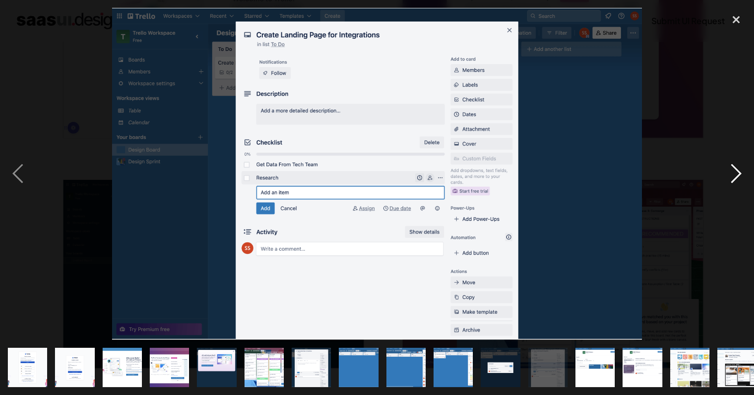
click at [737, 174] on div "next image" at bounding box center [737, 174] width 36 height 332
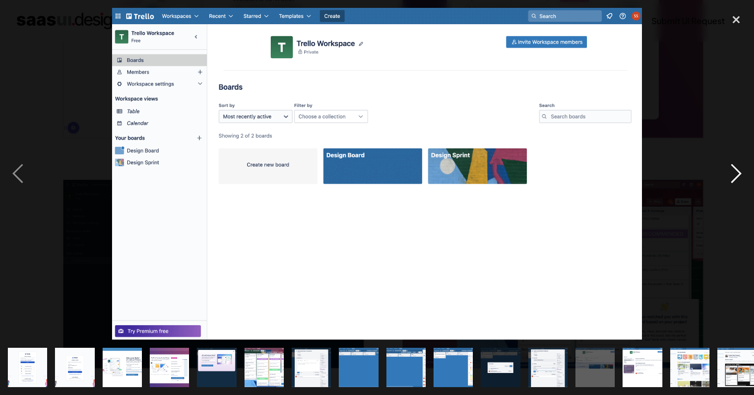
click at [737, 174] on div "next image" at bounding box center [737, 174] width 36 height 332
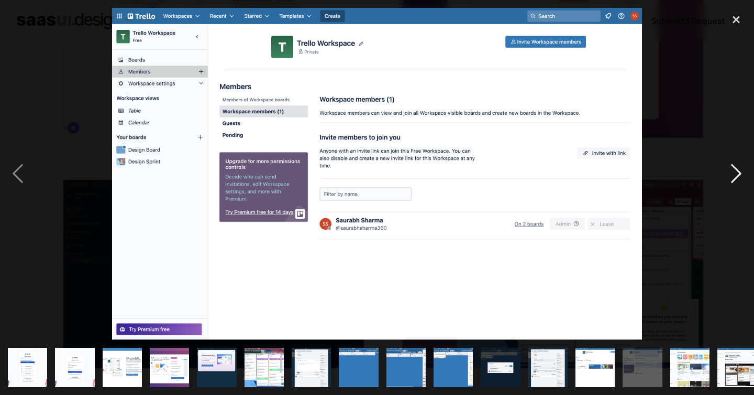
click at [737, 174] on div "next image" at bounding box center [737, 174] width 36 height 332
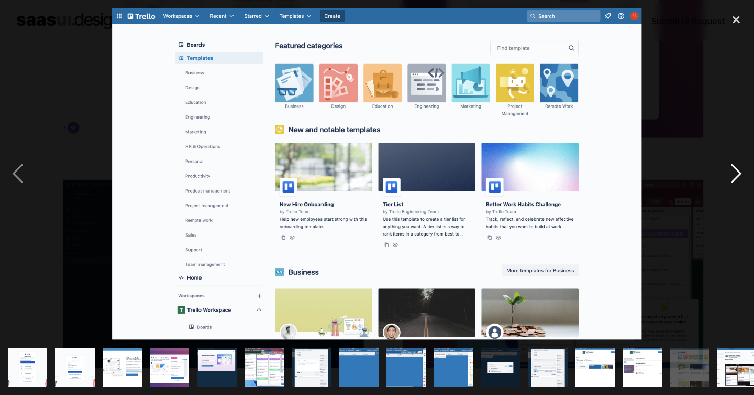
click at [737, 173] on div "next image" at bounding box center [737, 174] width 36 height 332
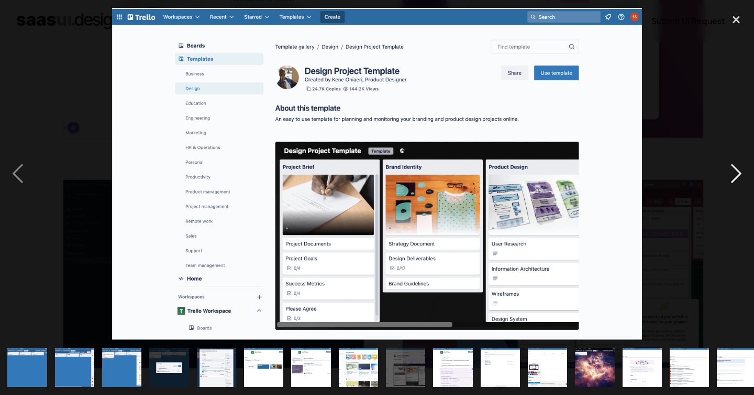
scroll to position [0, 342]
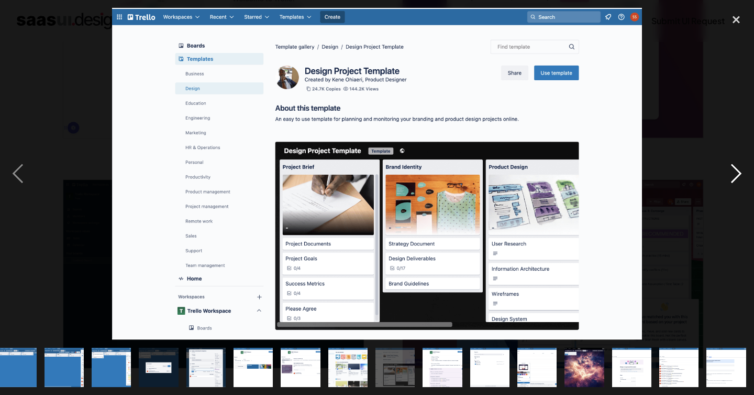
click at [736, 173] on div "next image" at bounding box center [737, 174] width 36 height 332
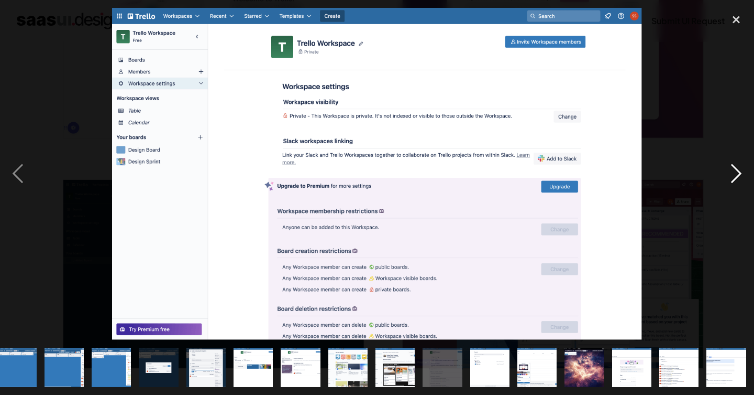
click at [736, 173] on div "next image" at bounding box center [737, 174] width 36 height 332
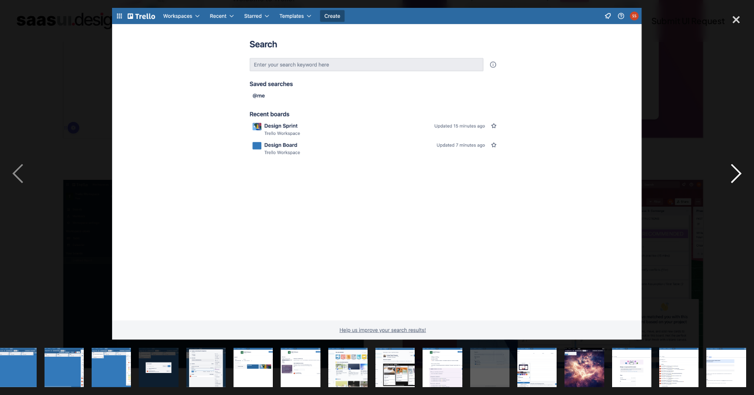
click at [736, 173] on div "next image" at bounding box center [737, 174] width 36 height 332
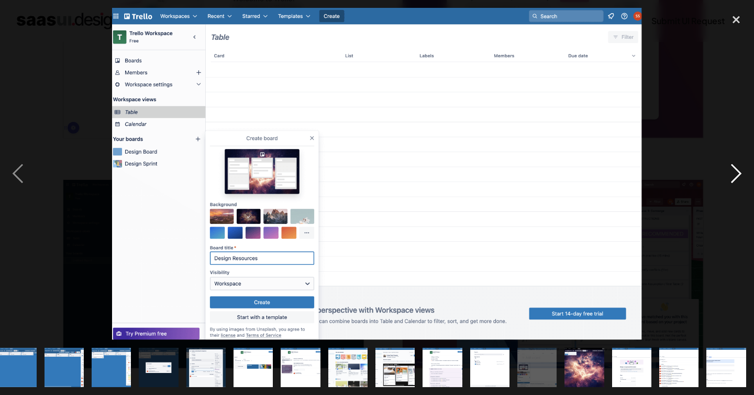
click at [736, 173] on div "next image" at bounding box center [737, 174] width 36 height 332
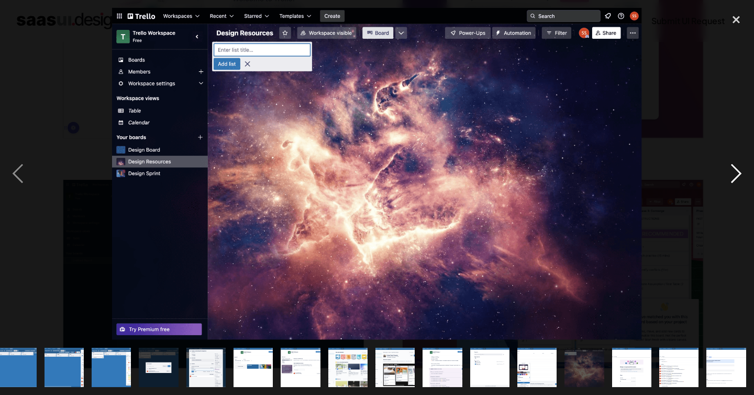
click at [736, 173] on div "next image" at bounding box center [737, 174] width 36 height 332
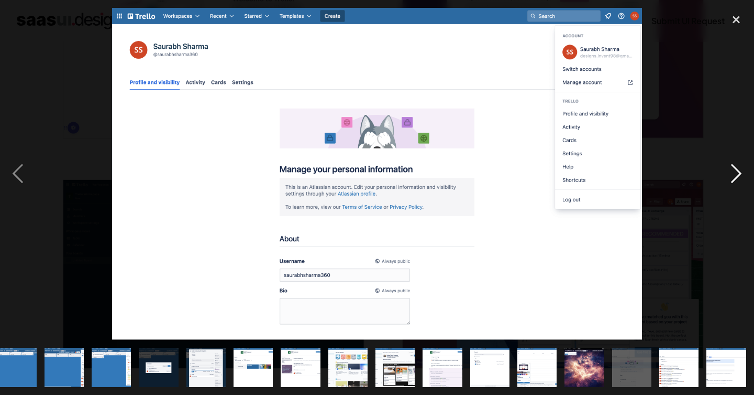
click at [733, 172] on div "next image" at bounding box center [737, 174] width 36 height 332
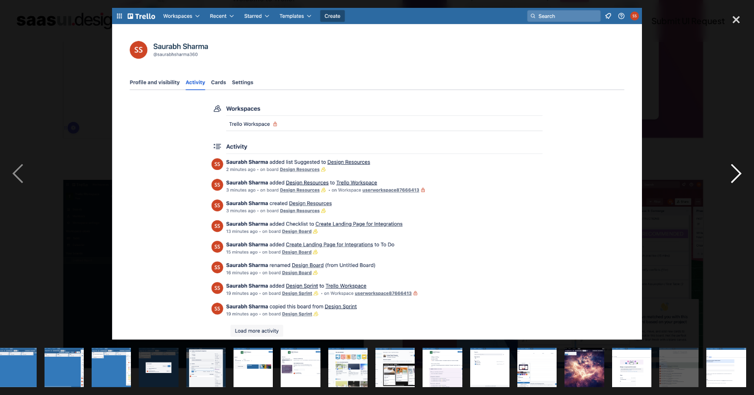
click at [733, 172] on div "next image" at bounding box center [737, 174] width 36 height 332
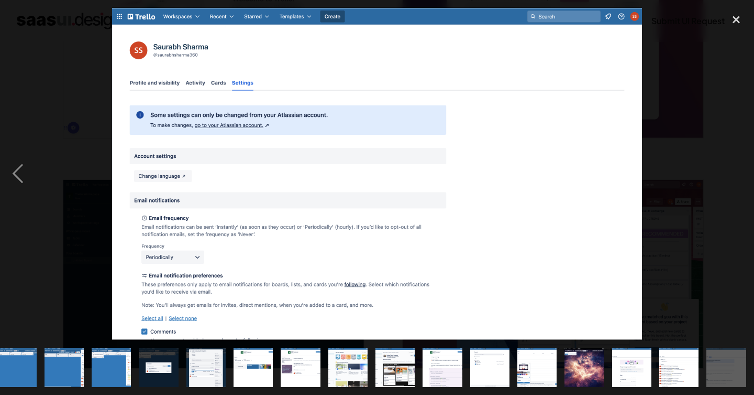
click at [733, 172] on div "next image" at bounding box center [737, 174] width 36 height 332
click at [17, 170] on div "previous image" at bounding box center [18, 174] width 36 height 332
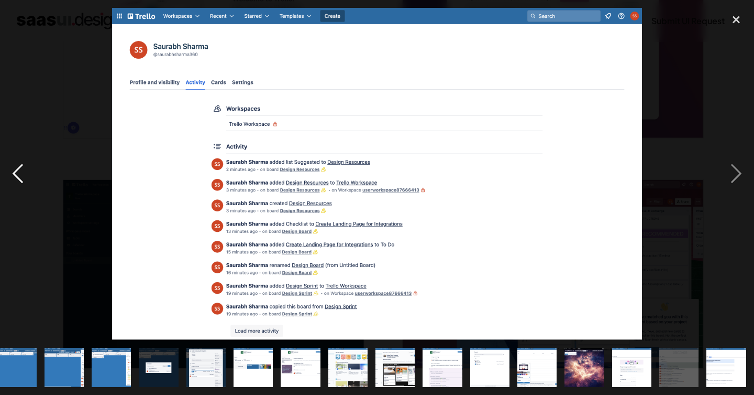
click at [17, 170] on div "previous image" at bounding box center [18, 174] width 36 height 332
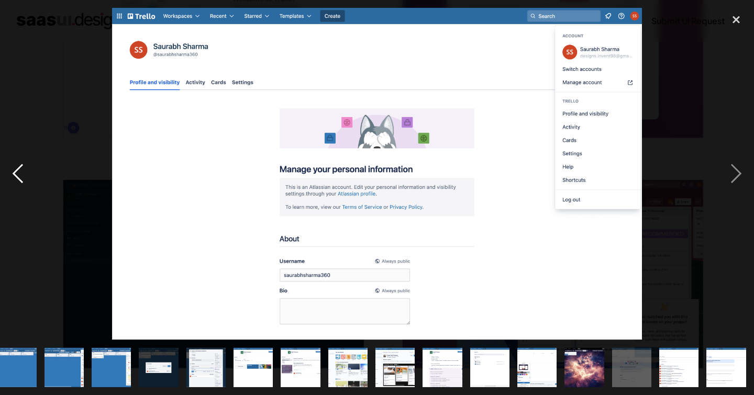
click at [17, 170] on div "previous image" at bounding box center [18, 174] width 36 height 332
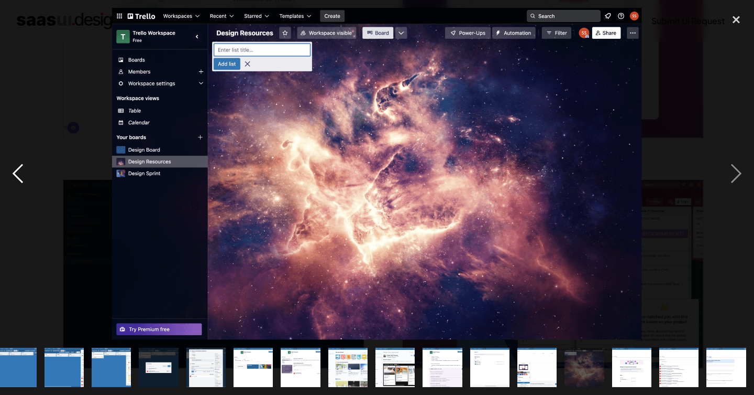
click at [17, 170] on div "previous image" at bounding box center [18, 174] width 36 height 332
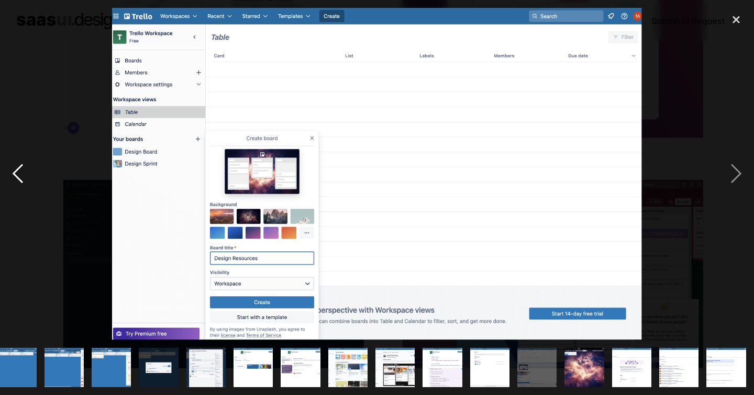
click at [17, 170] on div "previous image" at bounding box center [18, 174] width 36 height 332
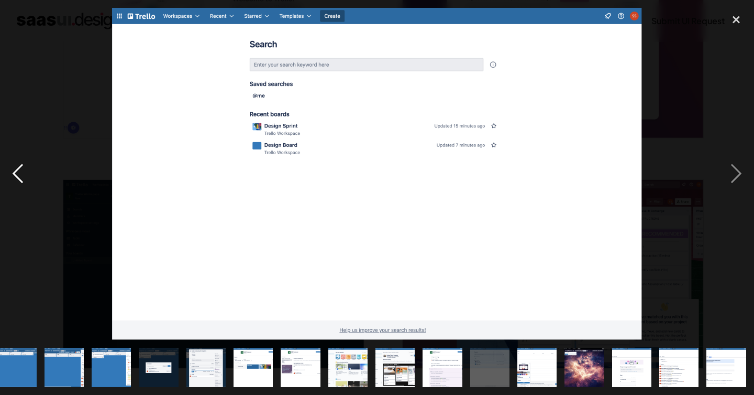
click at [17, 170] on div "previous image" at bounding box center [18, 174] width 36 height 332
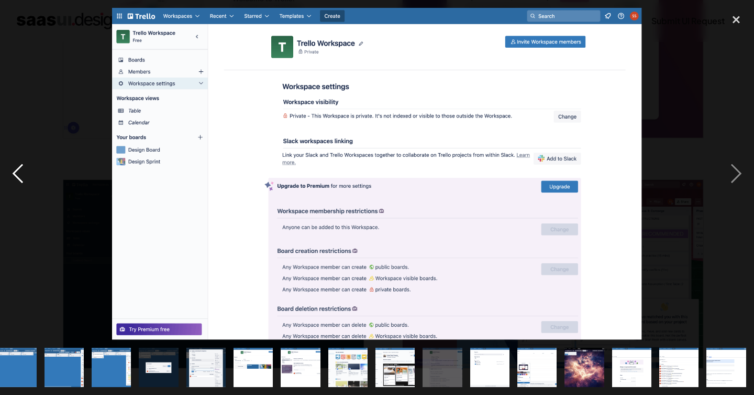
click at [17, 170] on div "previous image" at bounding box center [18, 174] width 36 height 332
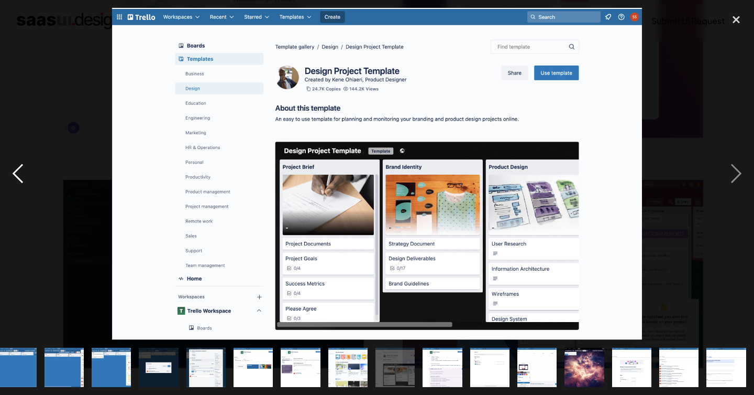
click at [17, 170] on div "previous image" at bounding box center [18, 174] width 36 height 332
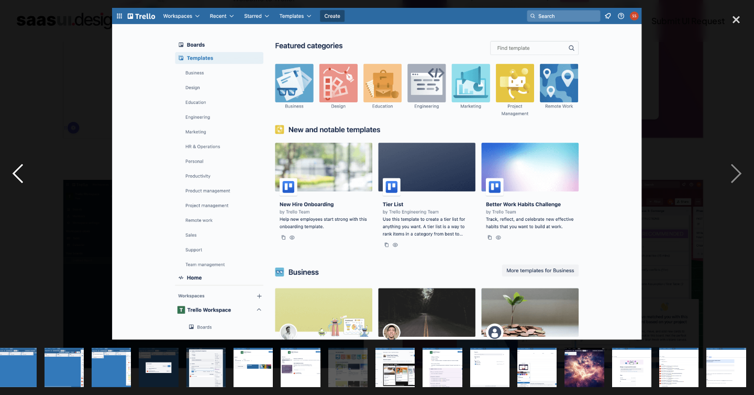
click at [17, 170] on div "previous image" at bounding box center [18, 174] width 36 height 332
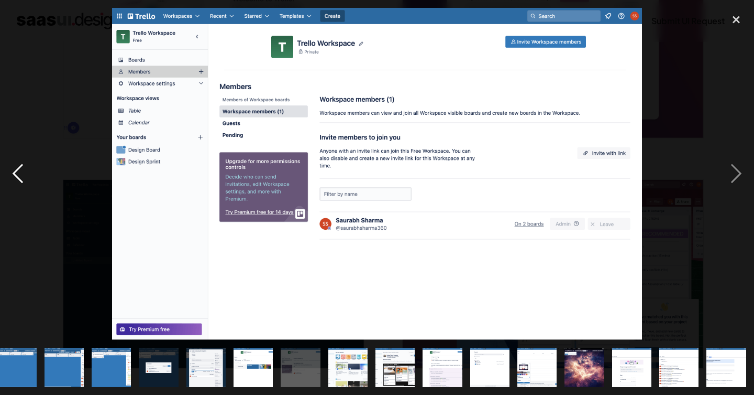
click at [20, 173] on div "previous image" at bounding box center [18, 174] width 36 height 332
